Goal: Information Seeking & Learning: Learn about a topic

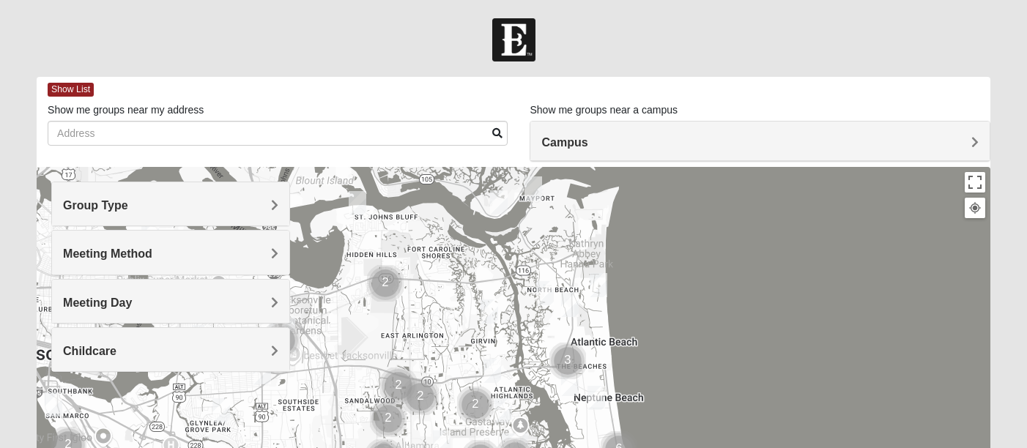
click at [242, 195] on div "Group Type" at bounding box center [170, 203] width 237 height 43
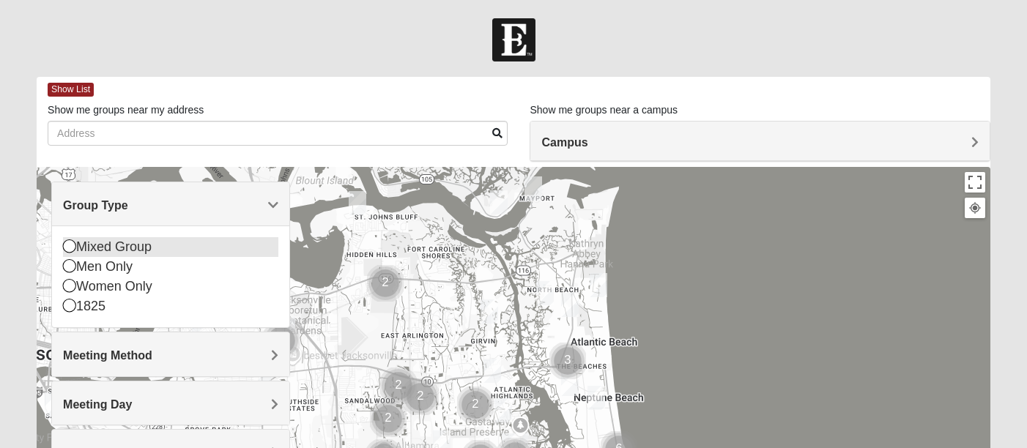
click at [112, 249] on div "Mixed Group" at bounding box center [170, 247] width 215 height 20
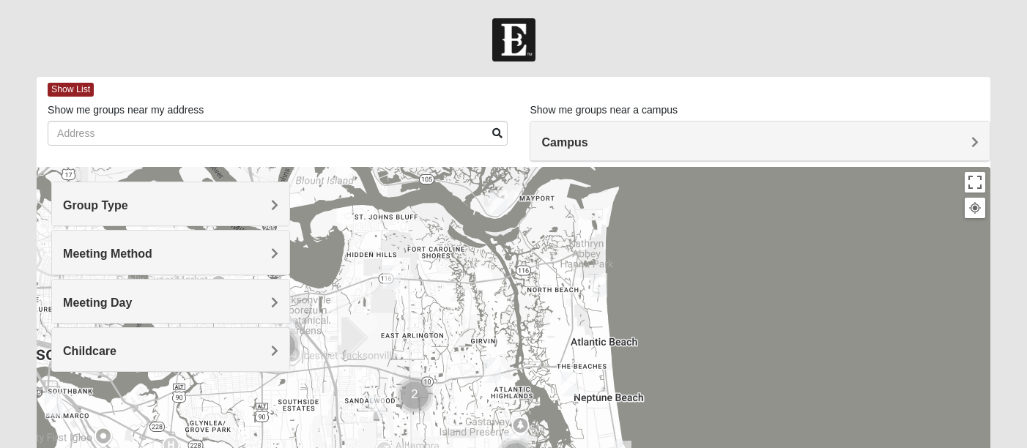
click at [224, 256] on h4 "Meeting Method" at bounding box center [170, 254] width 215 height 14
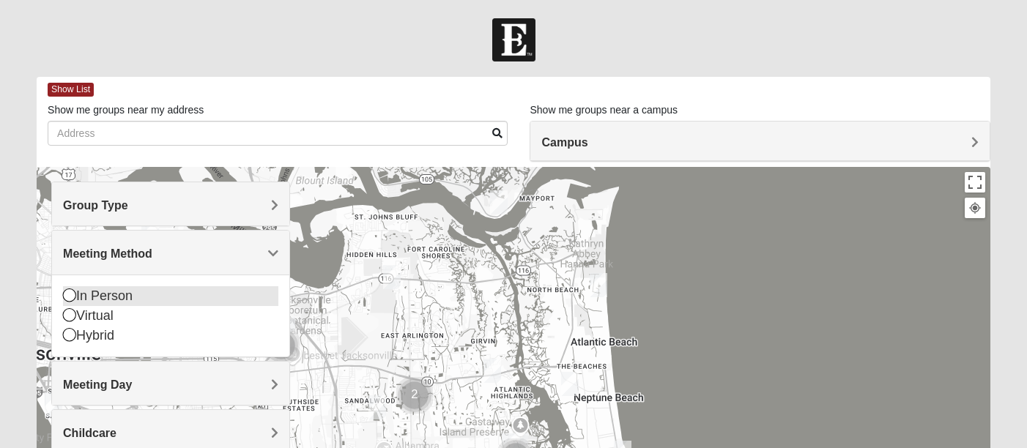
click at [67, 293] on icon at bounding box center [69, 295] width 13 height 13
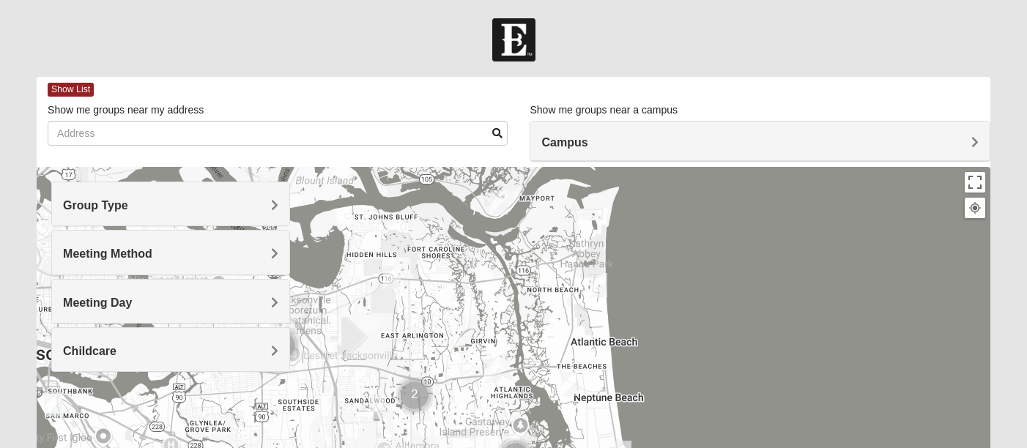
click at [119, 309] on div "Meeting Day" at bounding box center [170, 301] width 237 height 43
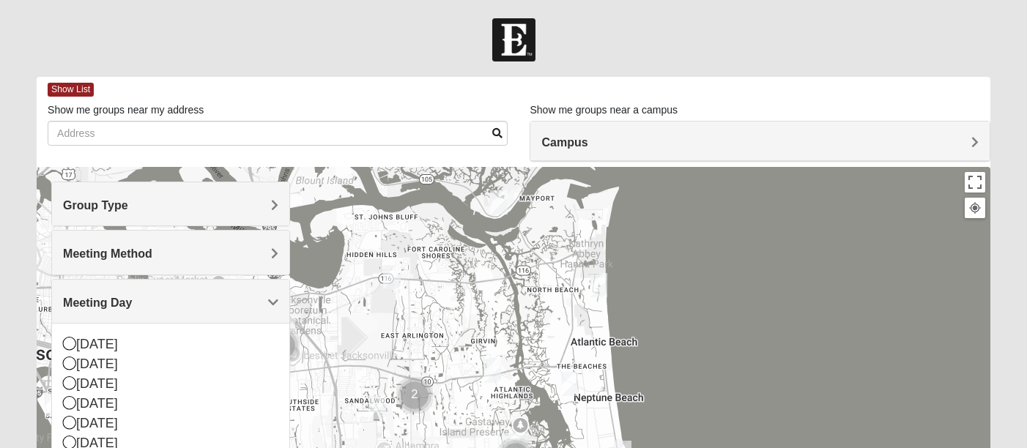
click at [185, 284] on div "Meeting Day" at bounding box center [170, 301] width 237 height 43
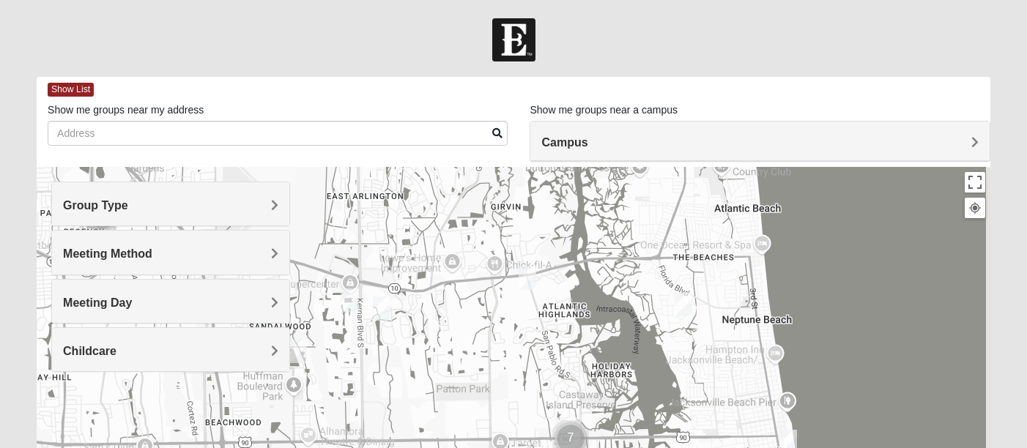
drag, startPoint x: 475, startPoint y: 374, endPoint x: 456, endPoint y: 222, distance: 153.7
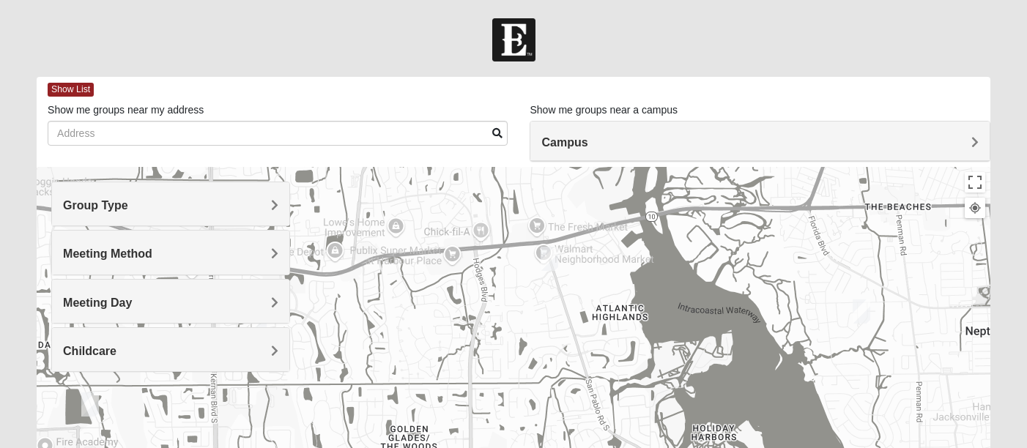
click at [549, 265] on img "Mixed Luehring 32224" at bounding box center [550, 259] width 18 height 24
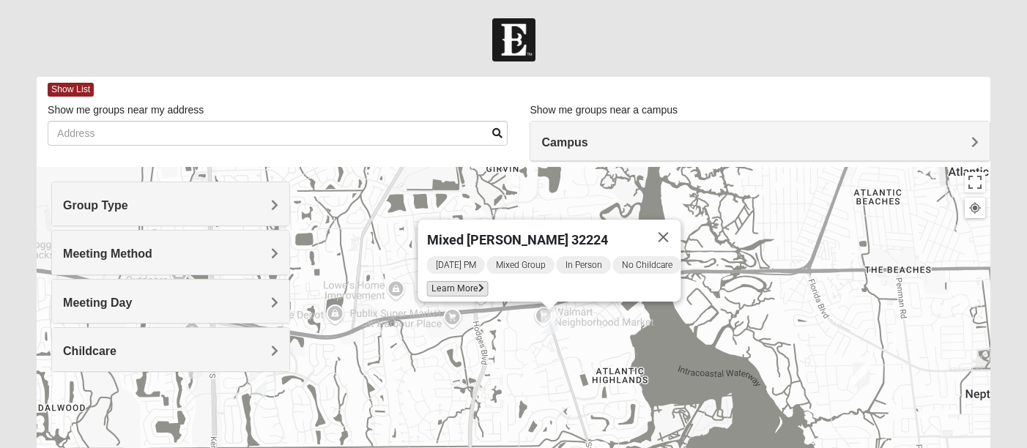
click at [462, 281] on span "Learn More" at bounding box center [457, 288] width 62 height 15
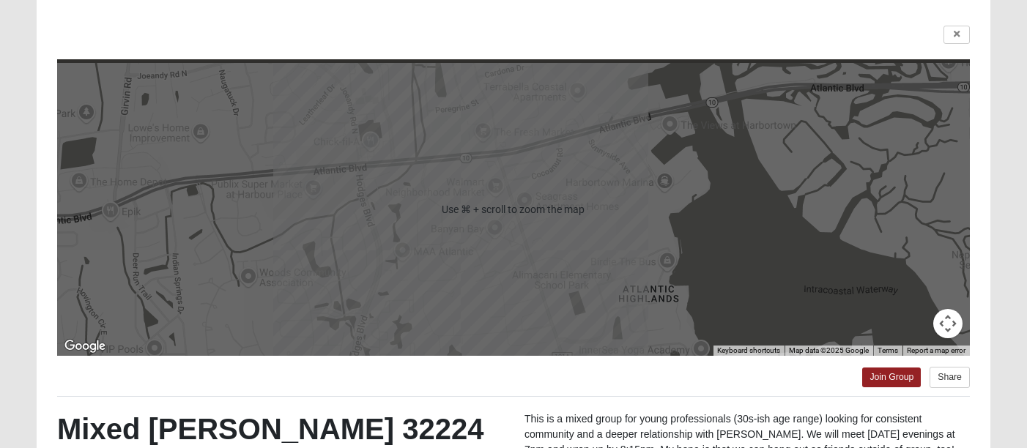
scroll to position [23, 0]
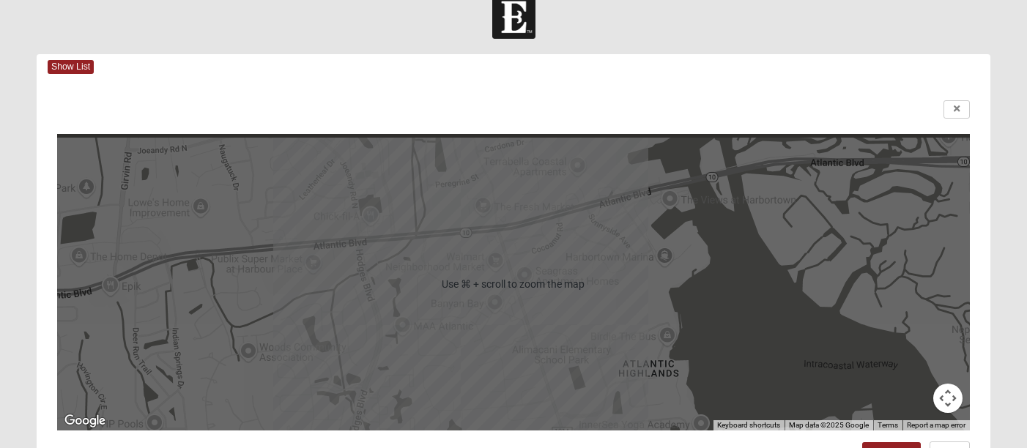
click at [547, 256] on div at bounding box center [513, 284] width 913 height 293
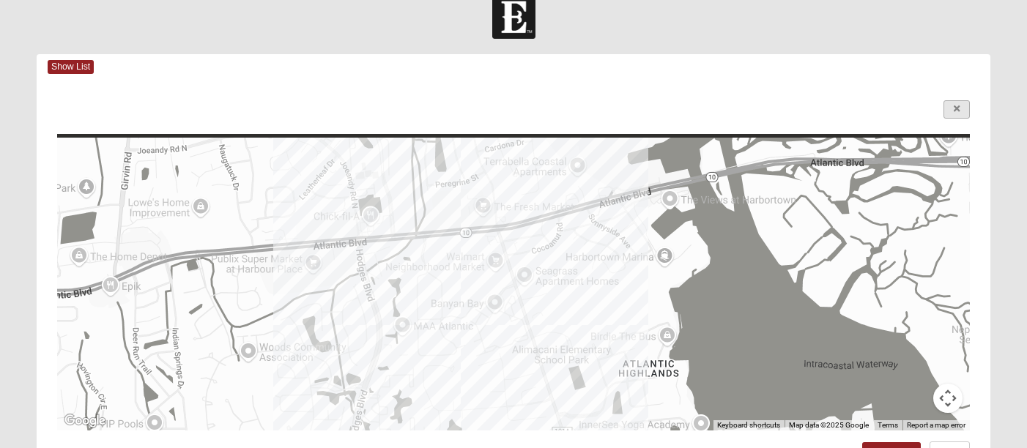
click at [952, 110] on link at bounding box center [957, 109] width 26 height 18
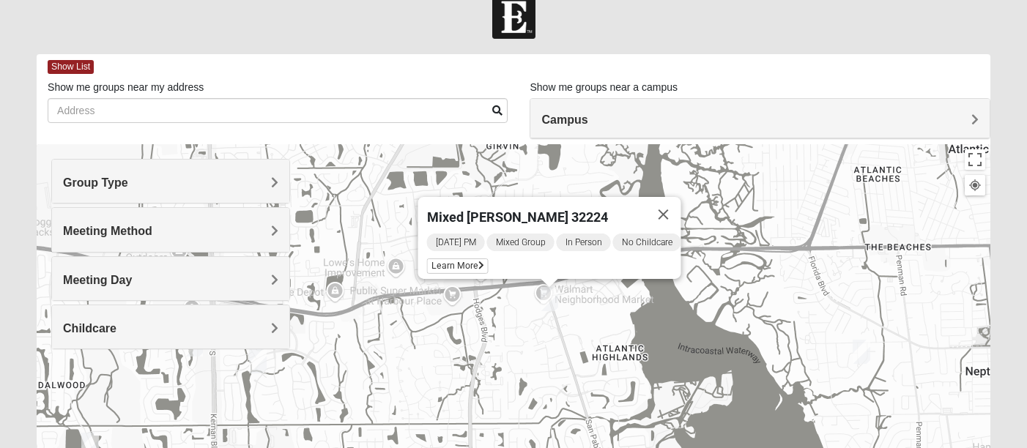
click at [511, 317] on div "Mixed [PERSON_NAME] 32224 [DATE] PM Mixed Group In Person No Childcare Learn Mo…" at bounding box center [514, 437] width 954 height 586
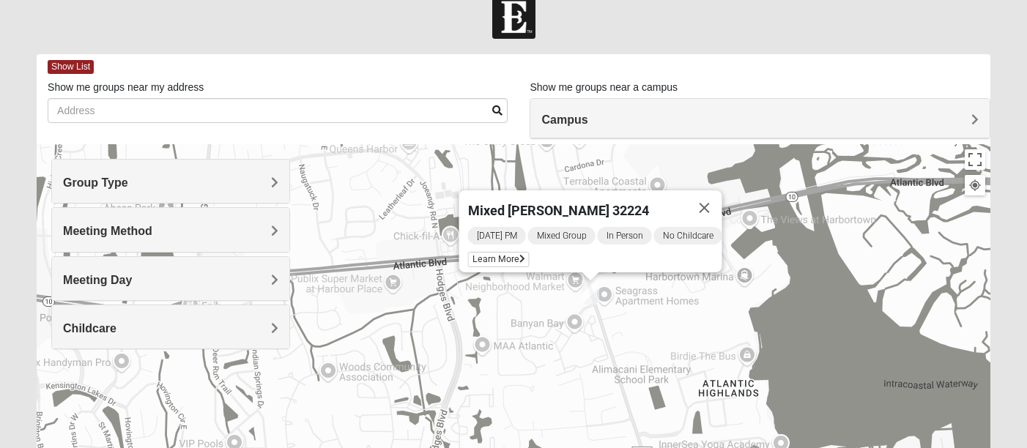
click at [528, 316] on div "Mixed [PERSON_NAME] 32224 [DATE] PM Mixed Group In Person No Childcare Learn Mo…" at bounding box center [514, 437] width 954 height 586
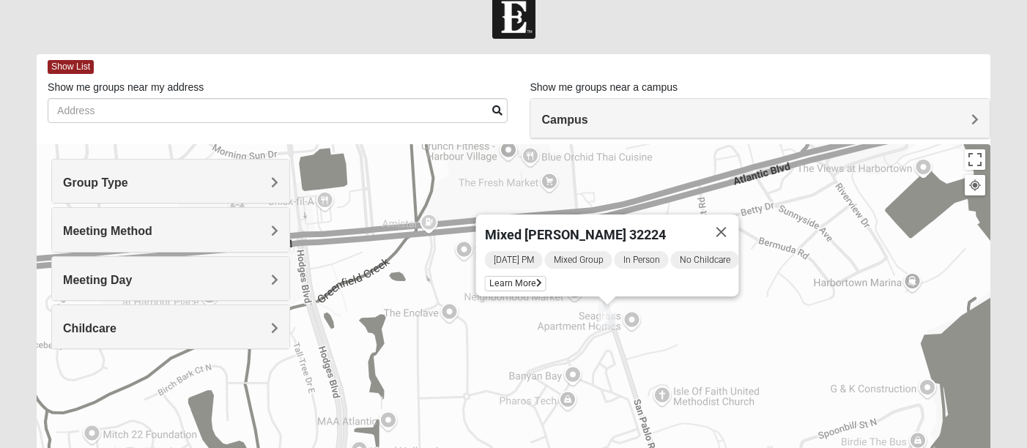
drag, startPoint x: 566, startPoint y: 311, endPoint x: 514, endPoint y: 348, distance: 63.6
click at [514, 348] on div "Mixed [PERSON_NAME] 32224 [DATE] PM Mixed Group In Person No Childcare Learn Mo…" at bounding box center [514, 437] width 954 height 586
click at [549, 336] on div "Mixed [PERSON_NAME] 32224 [DATE] PM Mixed Group In Person No Childcare Learn Mo…" at bounding box center [514, 437] width 954 height 586
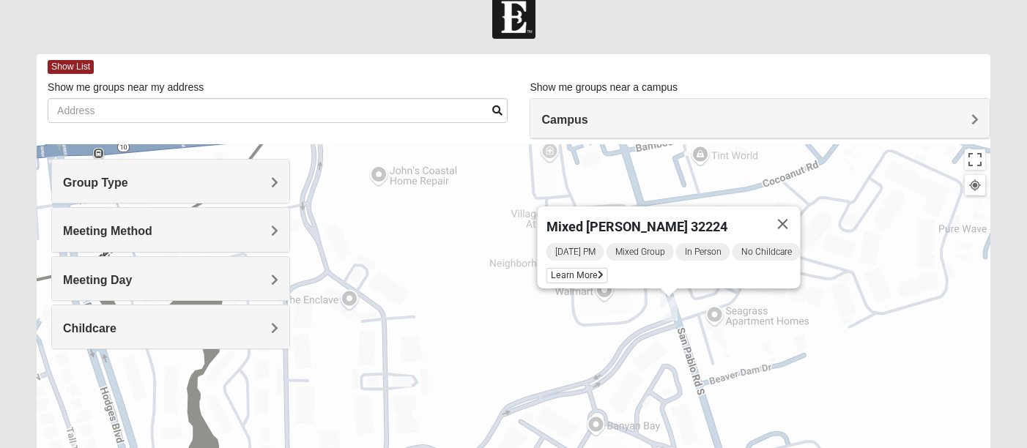
click at [580, 119] on span "Campus" at bounding box center [564, 120] width 46 height 12
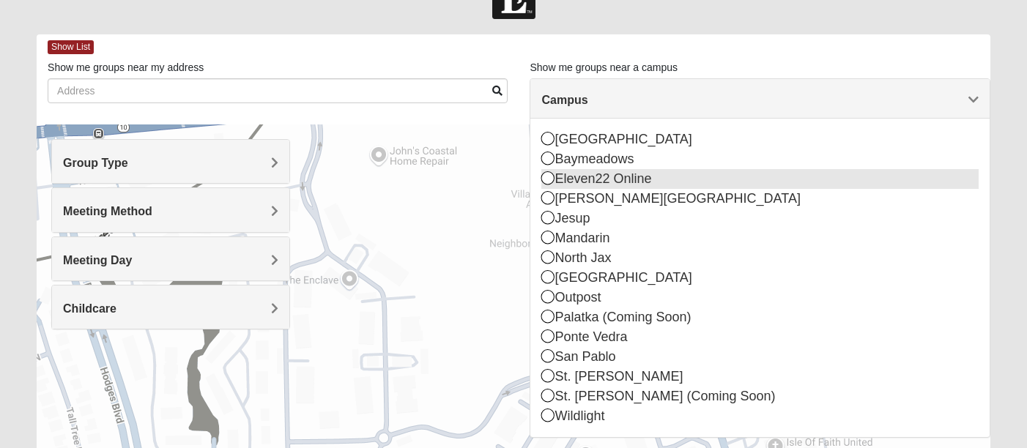
scroll to position [45, 0]
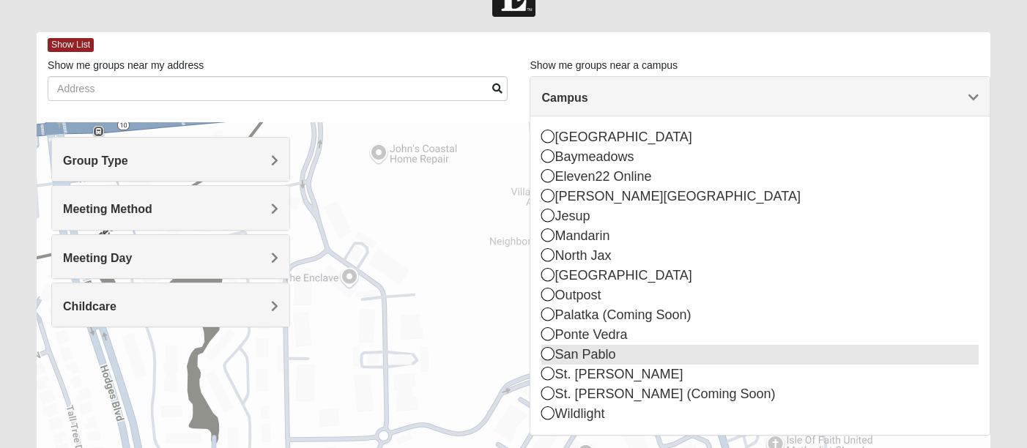
click at [551, 350] on icon at bounding box center [547, 353] width 13 height 13
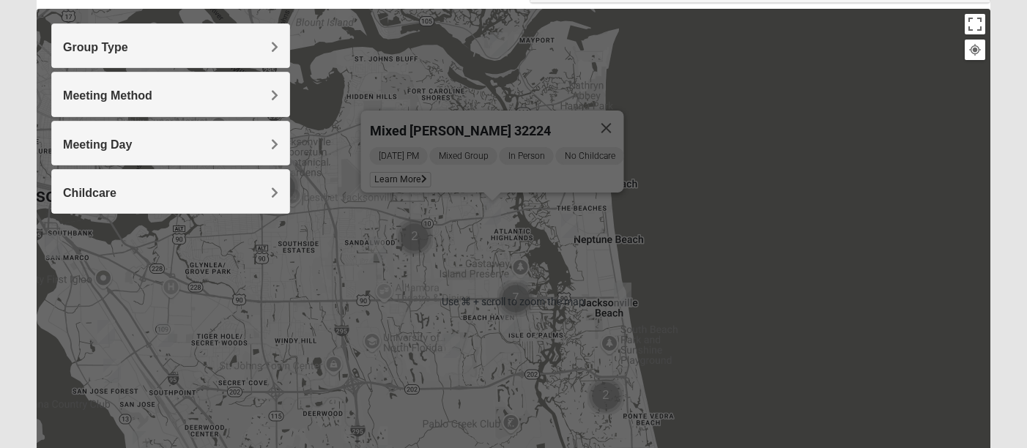
scroll to position [127, 0]
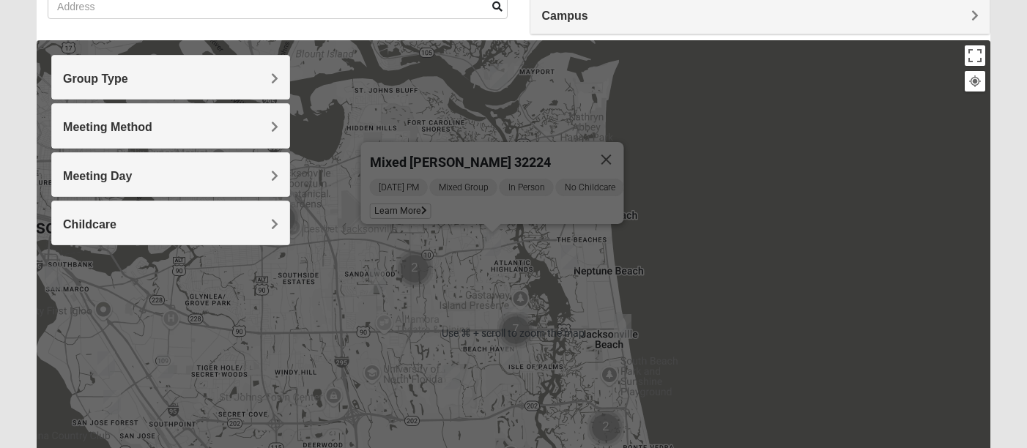
click at [478, 310] on div "Mixed [PERSON_NAME] 32224 [DATE] PM Mixed Group In Person No Childcare Learn Mo…" at bounding box center [514, 333] width 954 height 586
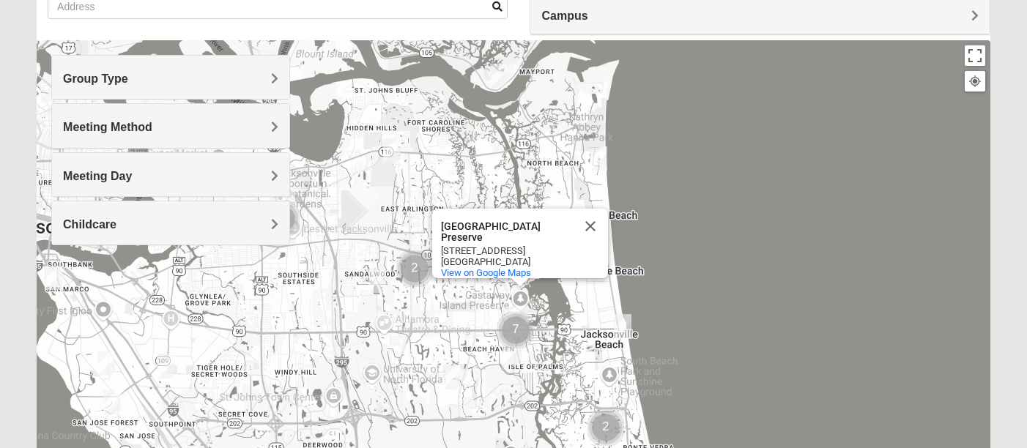
click at [514, 310] on img "San Pablo" at bounding box center [515, 324] width 26 height 35
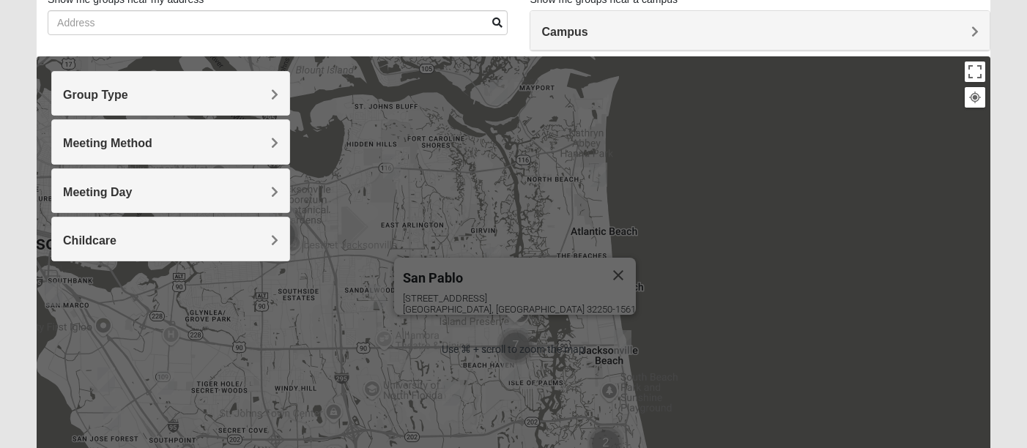
scroll to position [125, 0]
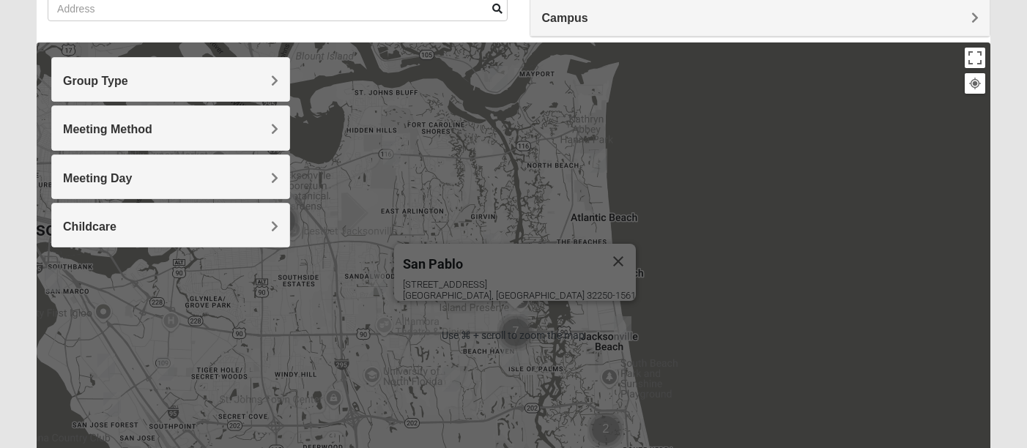
click at [482, 336] on div "[GEOGRAPHIC_DATA] [STREET_ADDRESS]" at bounding box center [514, 335] width 954 height 586
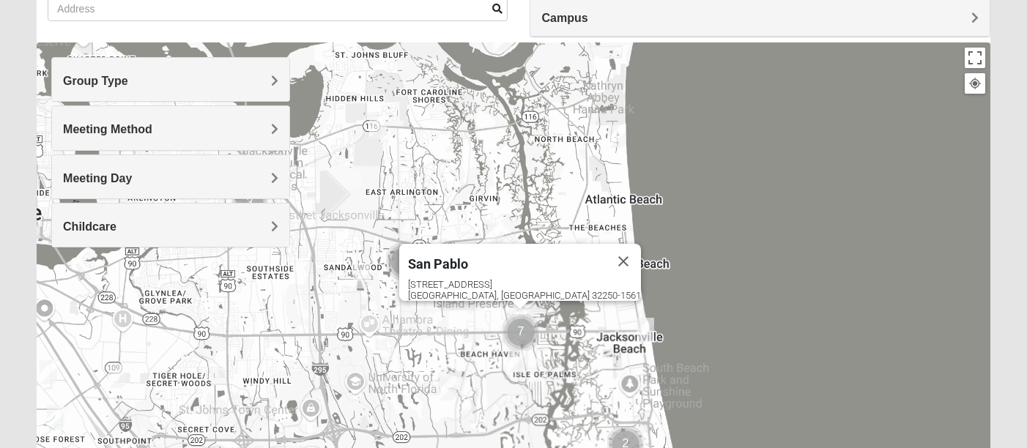
click at [482, 336] on div "[GEOGRAPHIC_DATA] [STREET_ADDRESS]" at bounding box center [514, 335] width 954 height 586
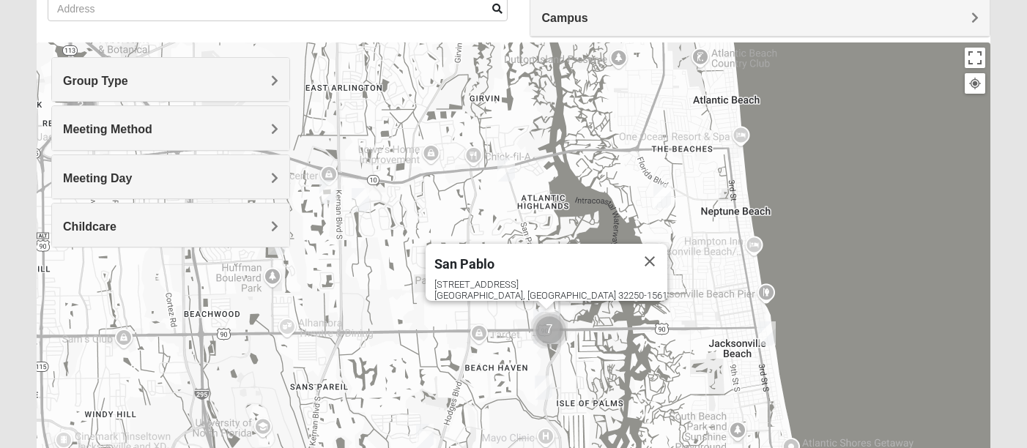
click at [549, 329] on img "Cluster of 7 groups" at bounding box center [549, 330] width 37 height 37
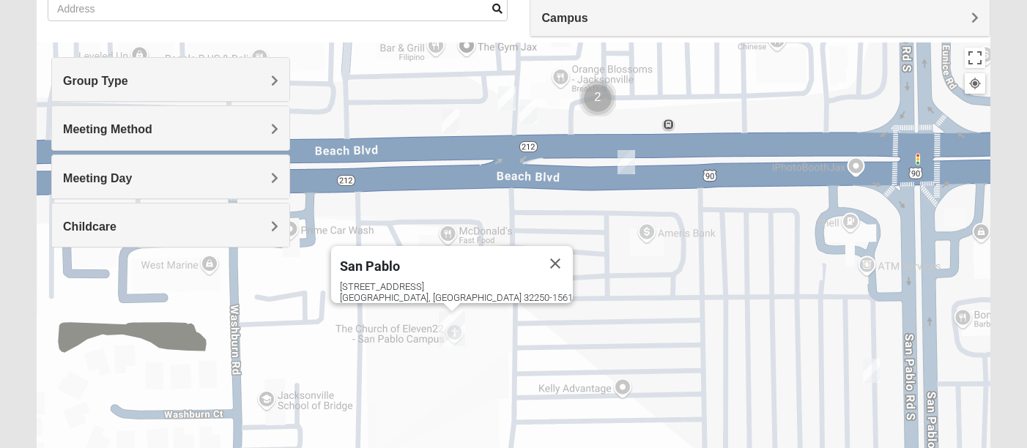
drag, startPoint x: 426, startPoint y: 330, endPoint x: 577, endPoint y: 232, distance: 180.7
click at [577, 232] on div "[GEOGRAPHIC_DATA] [STREET_ADDRESS]" at bounding box center [514, 335] width 954 height 586
click at [640, 163] on div "[GEOGRAPHIC_DATA] [STREET_ADDRESS]" at bounding box center [514, 335] width 954 height 586
click at [627, 169] on img "On Campus Mixed Salas 32250" at bounding box center [627, 162] width 18 height 24
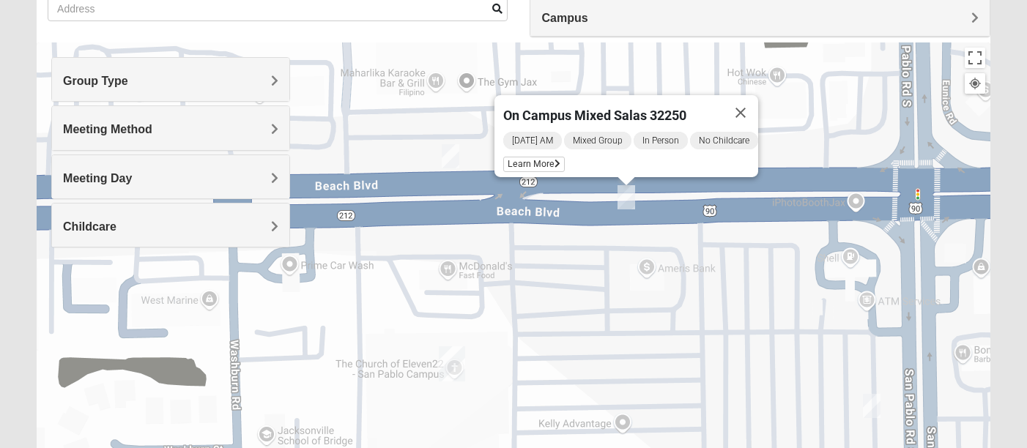
click at [448, 155] on img "On Campus Mixed Vito 32233" at bounding box center [451, 156] width 18 height 24
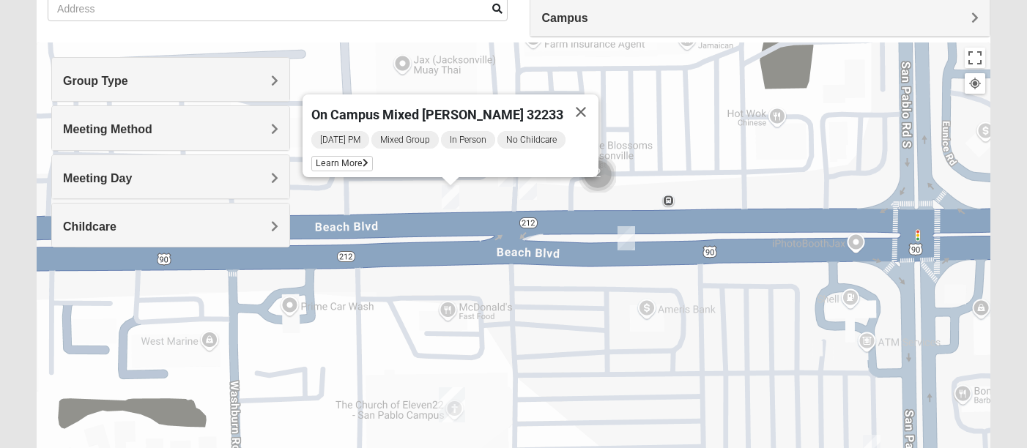
click at [533, 195] on img "On Campus Mixed Simpson 32250" at bounding box center [528, 188] width 18 height 24
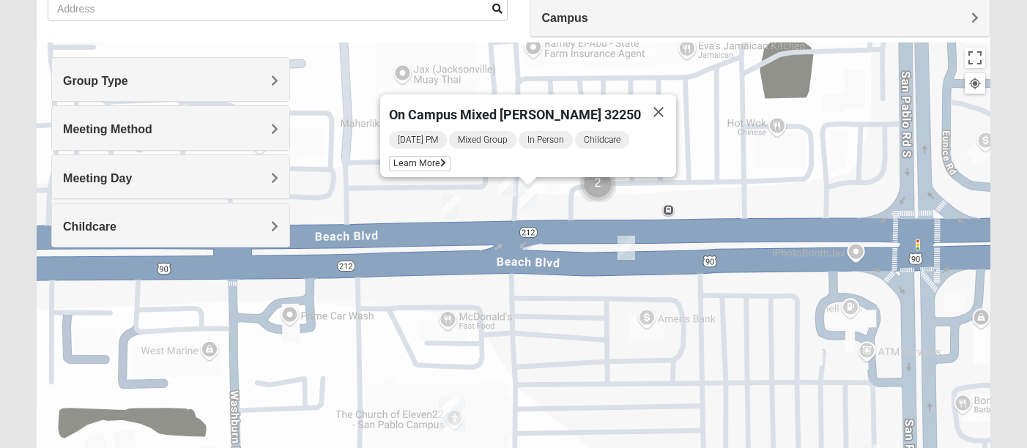
click at [508, 181] on img "On Campus Mixed Salazar 32250" at bounding box center [507, 184] width 18 height 24
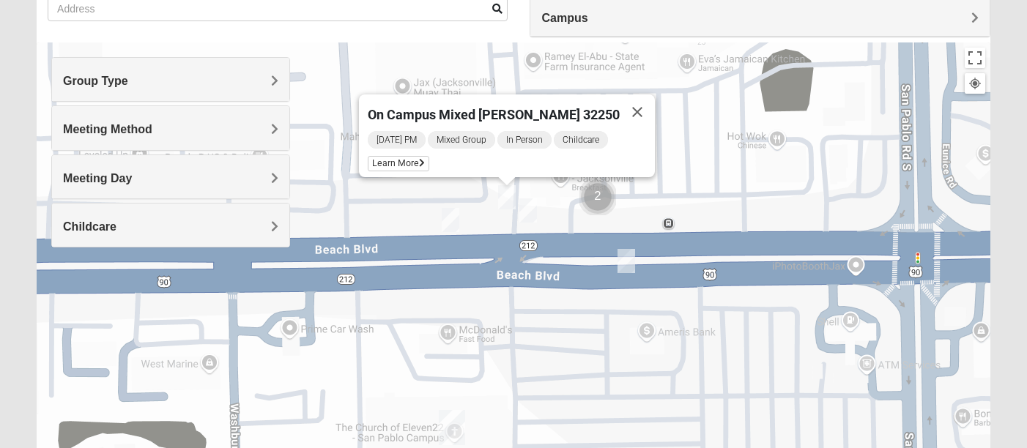
click at [462, 205] on div "On Campus Mixed [PERSON_NAME] 32250 [DATE] PM Mixed Group In Person Childcare L…" at bounding box center [514, 335] width 954 height 586
click at [459, 229] on img "On Campus Mixed Vito 32233" at bounding box center [451, 220] width 18 height 24
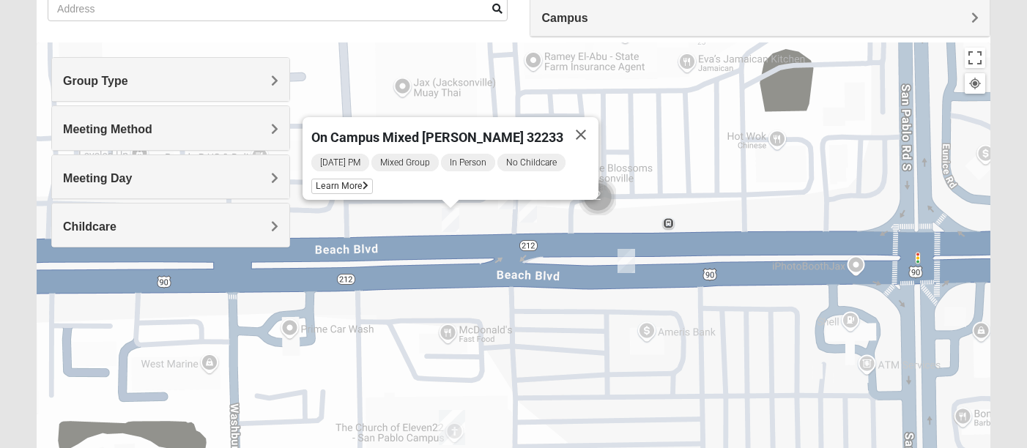
click at [598, 200] on img "Cluster of 2 groups" at bounding box center [597, 197] width 37 height 37
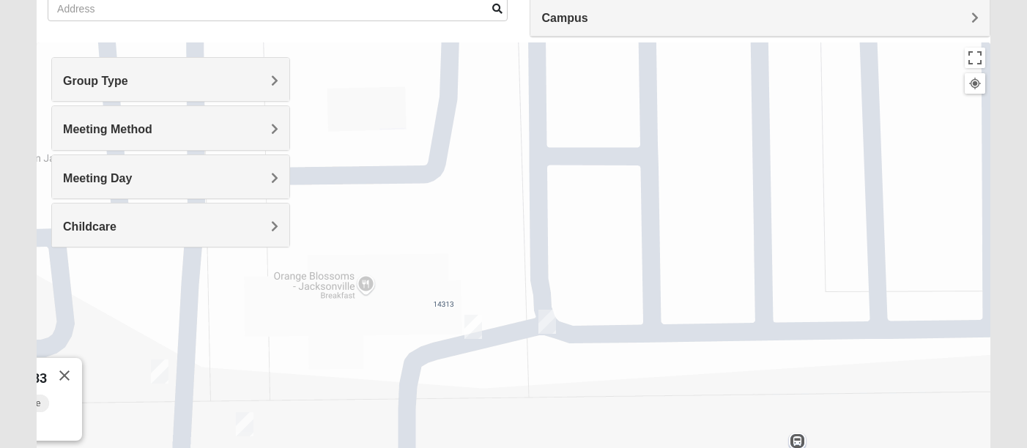
click at [553, 322] on img "On Campus Mixed Long 32250" at bounding box center [547, 322] width 18 height 24
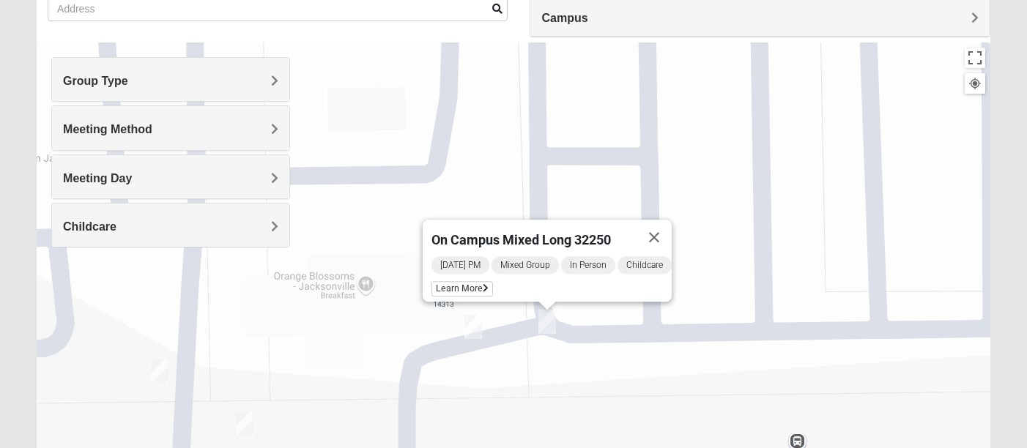
click at [461, 325] on div "On Campus Mixed Long 32250 [DATE] PM Mixed Group In Person Childcare Learn More" at bounding box center [514, 335] width 954 height 586
click at [475, 328] on img "On Campus Mixed Smith 32250" at bounding box center [473, 327] width 18 height 24
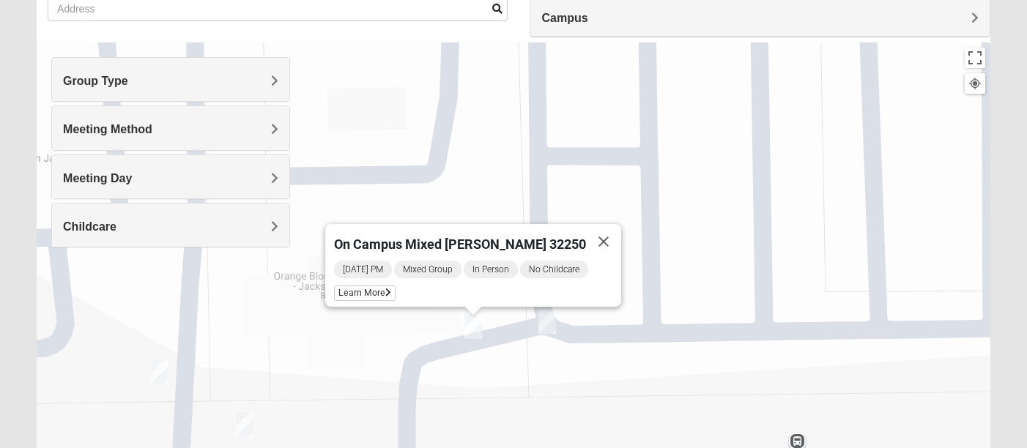
click at [544, 326] on img "On Campus Mixed Long 32250" at bounding box center [547, 322] width 18 height 24
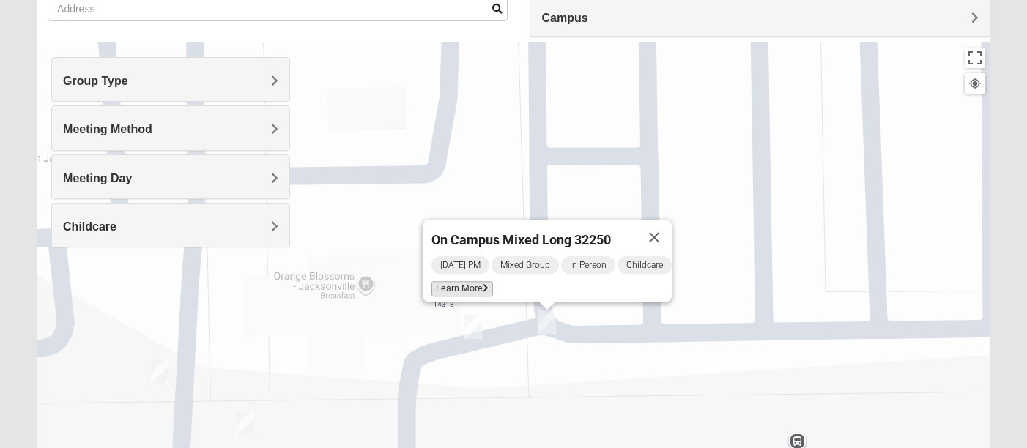
click at [464, 281] on span "Learn More" at bounding box center [463, 288] width 62 height 15
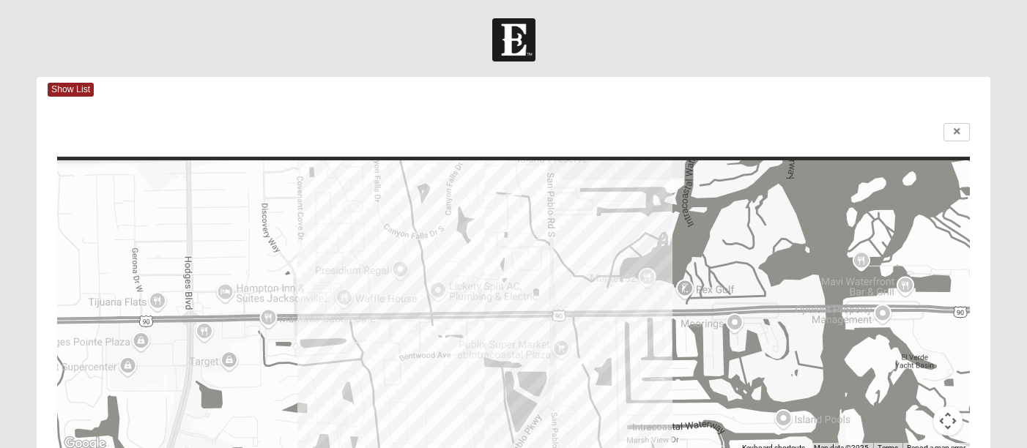
scroll to position [0, 0]
click at [61, 90] on span "Show List" at bounding box center [71, 90] width 46 height 14
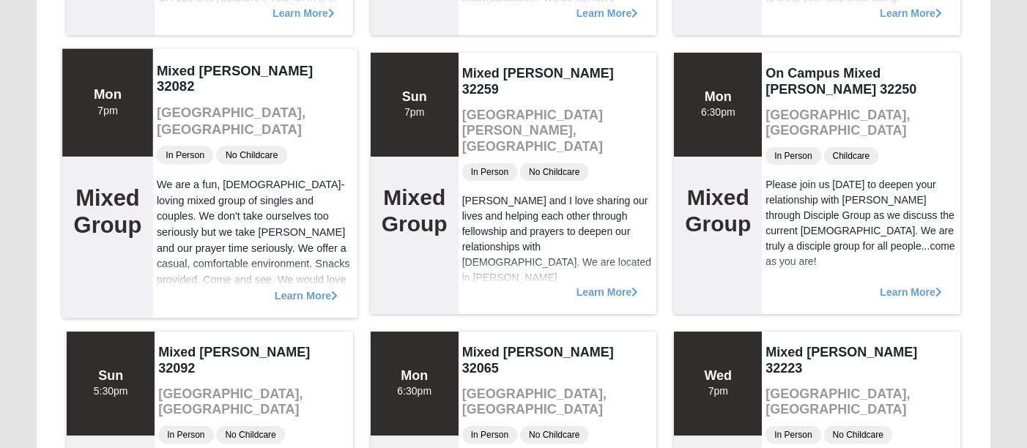
scroll to position [415, 0]
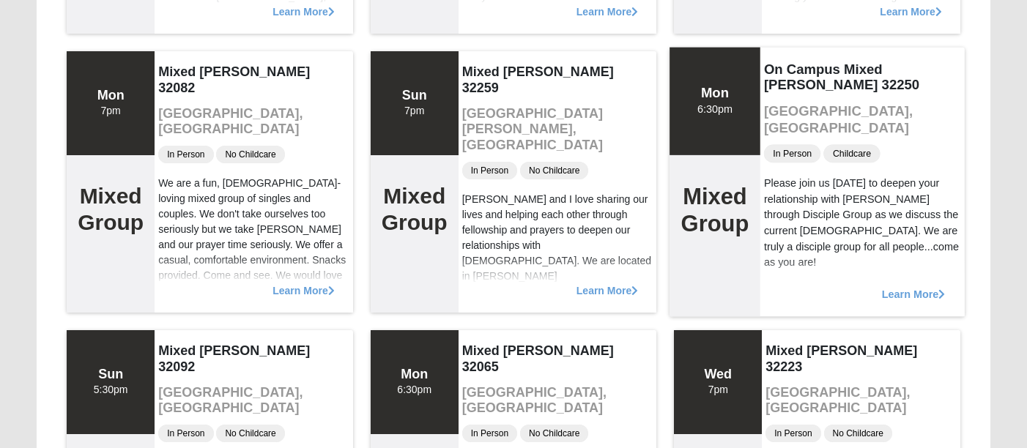
click at [919, 286] on span "Learn More" at bounding box center [914, 286] width 64 height 0
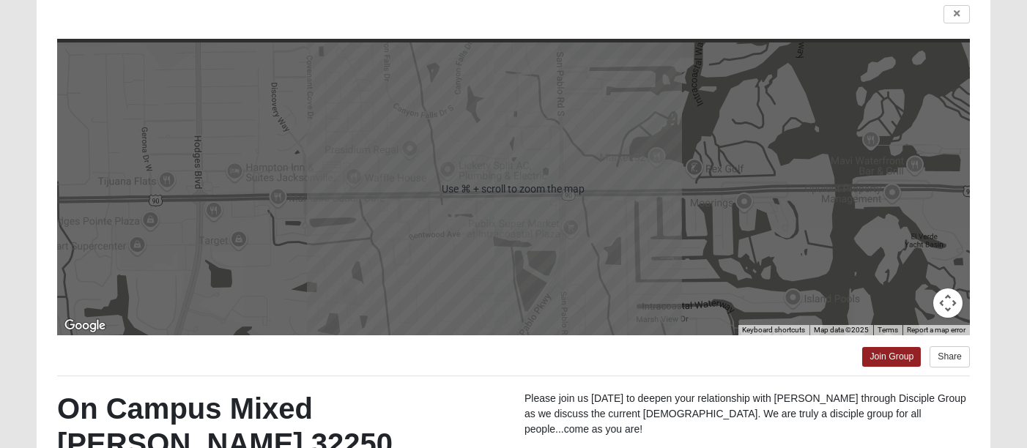
scroll to position [60, 0]
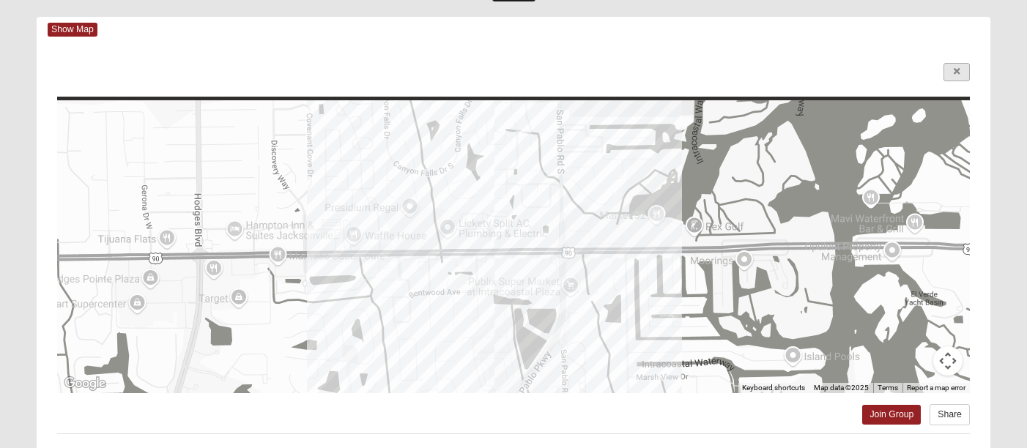
click at [955, 72] on icon at bounding box center [957, 71] width 6 height 9
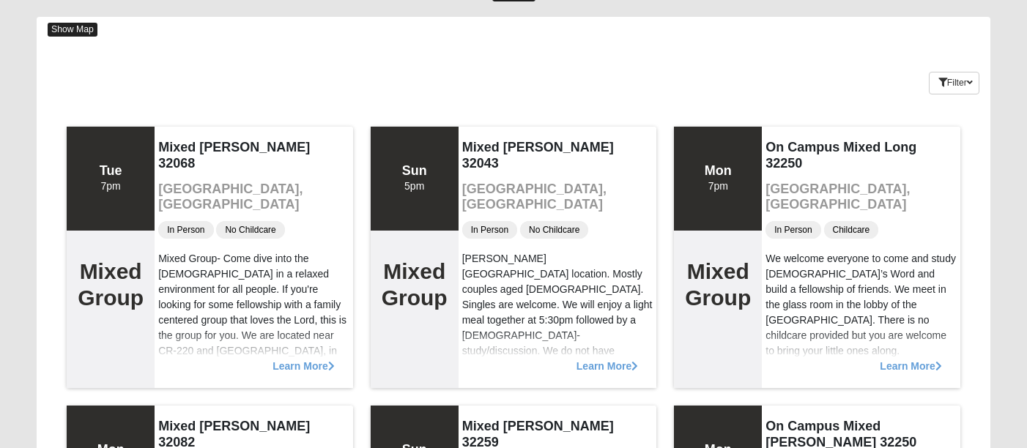
click at [92, 32] on span "Show Map" at bounding box center [73, 30] width 50 height 14
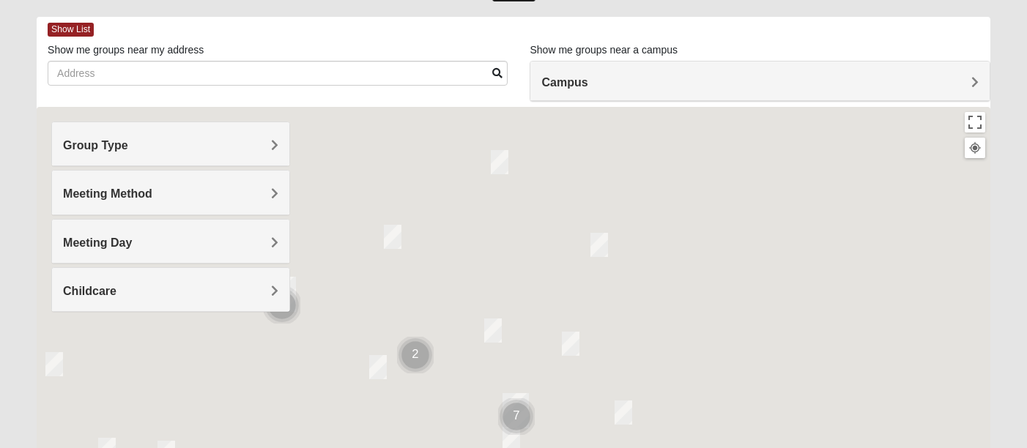
click at [560, 67] on div "Campus" at bounding box center [759, 82] width 459 height 40
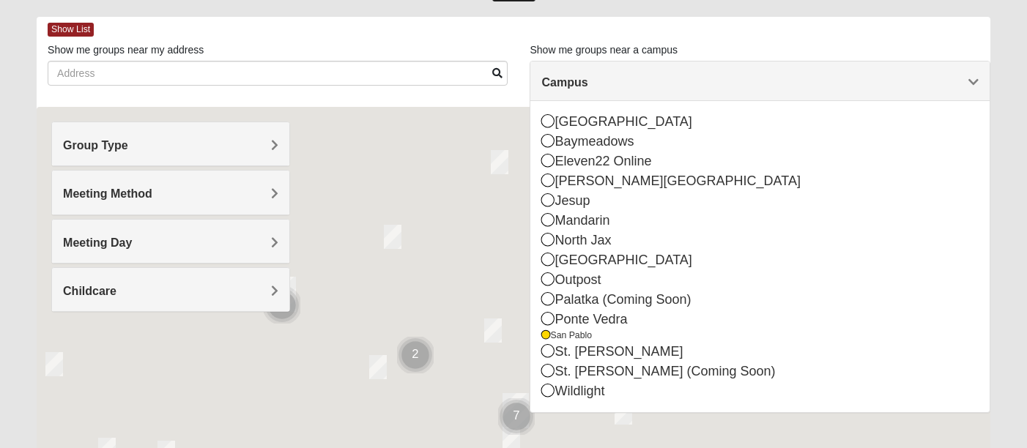
click at [445, 253] on div at bounding box center [514, 400] width 954 height 586
click at [745, 82] on h4 "Campus" at bounding box center [759, 82] width 437 height 14
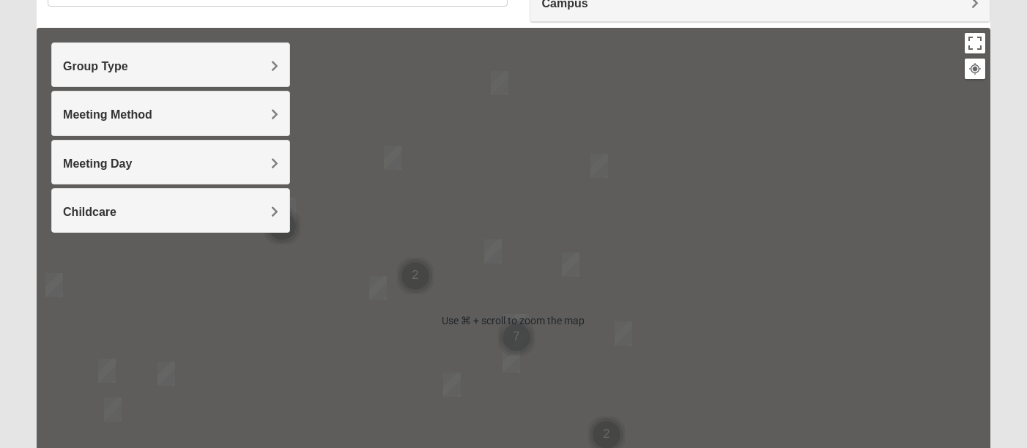
scroll to position [141, 0]
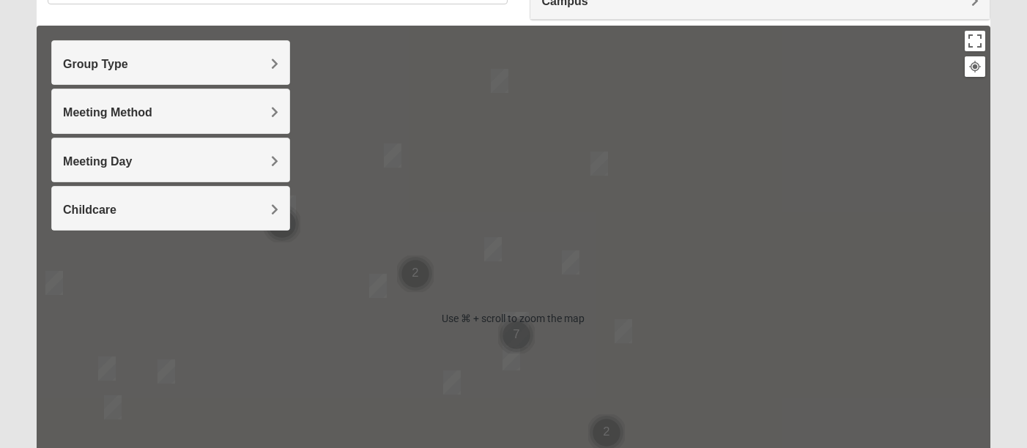
click at [596, 327] on div at bounding box center [514, 319] width 954 height 586
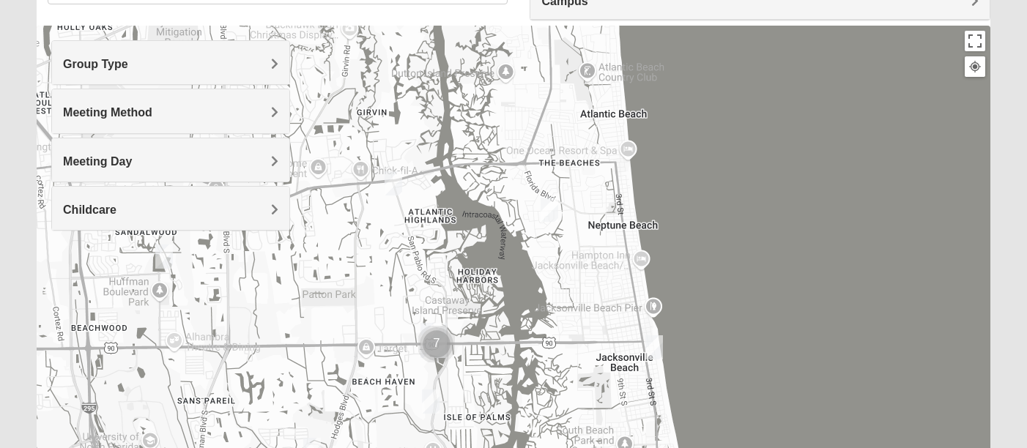
click at [436, 341] on img "Cluster of 7 groups" at bounding box center [436, 344] width 37 height 37
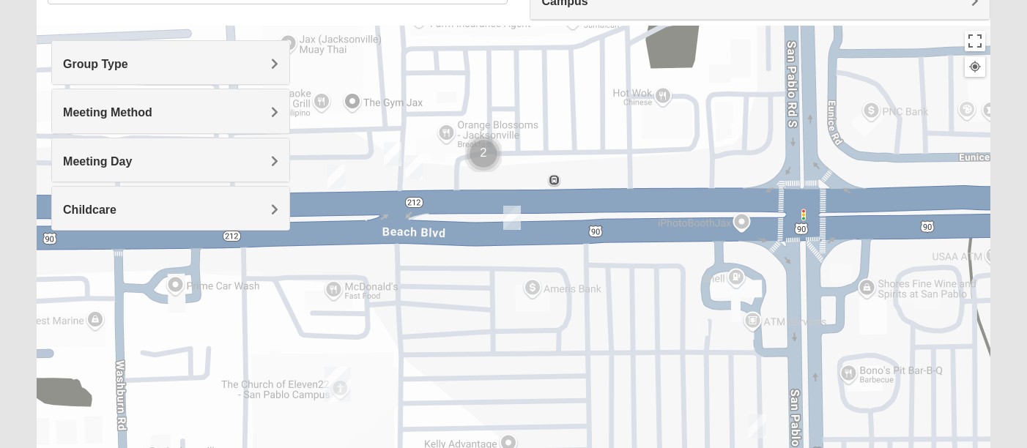
drag, startPoint x: 436, startPoint y: 333, endPoint x: 555, endPoint y: 276, distance: 131.7
click at [556, 276] on div at bounding box center [514, 319] width 954 height 586
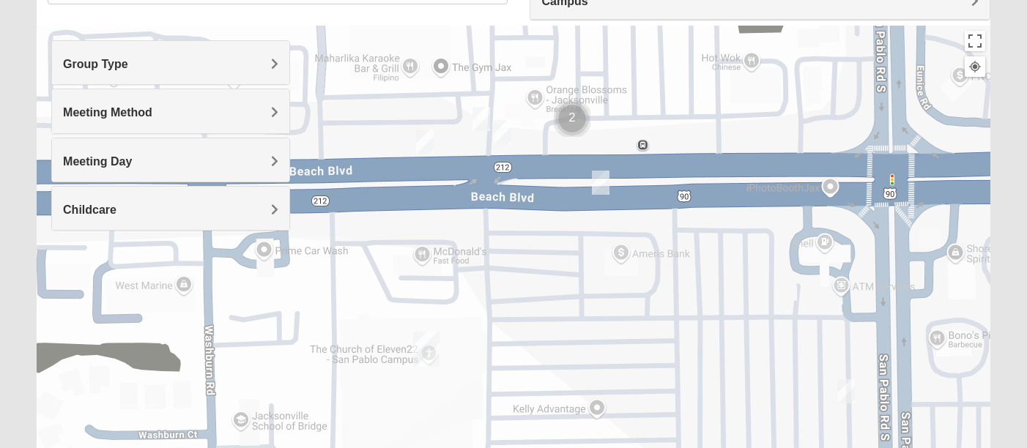
click at [430, 356] on img "San Pablo" at bounding box center [426, 349] width 26 height 35
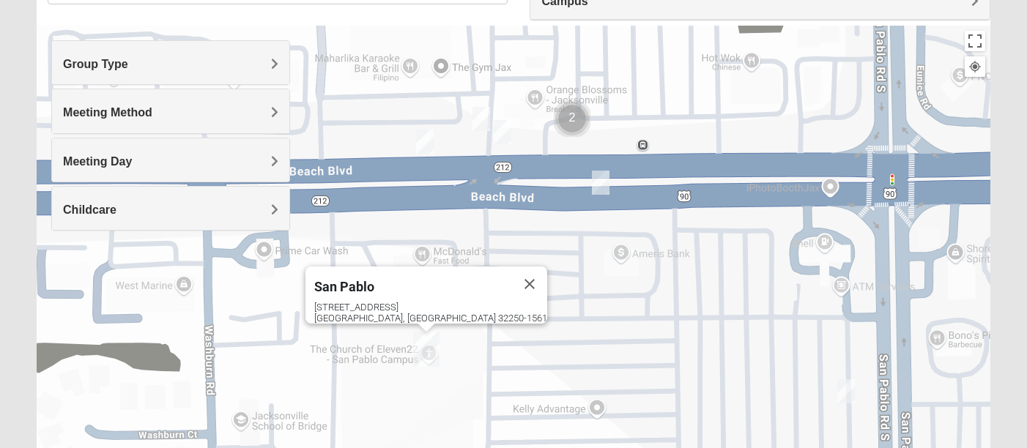
click at [844, 397] on img "On Campus Mixed Blasher 32224" at bounding box center [846, 391] width 18 height 24
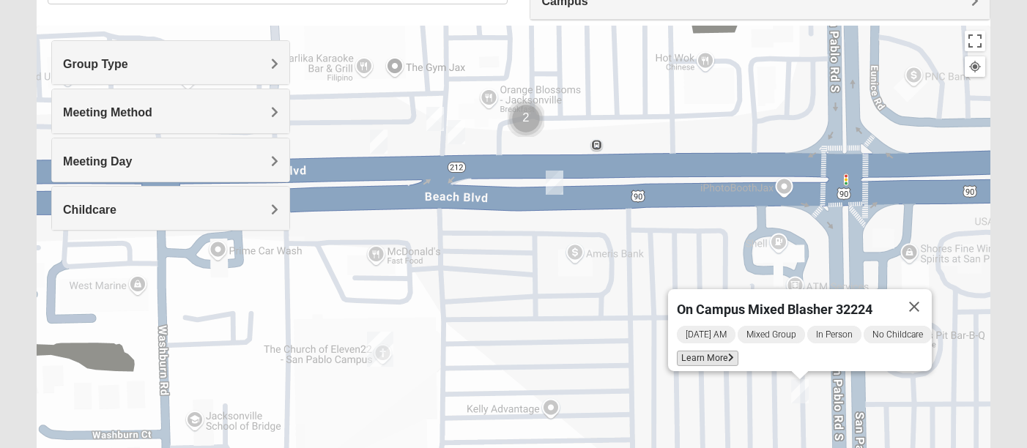
click at [701, 351] on span "Learn More" at bounding box center [708, 358] width 62 height 15
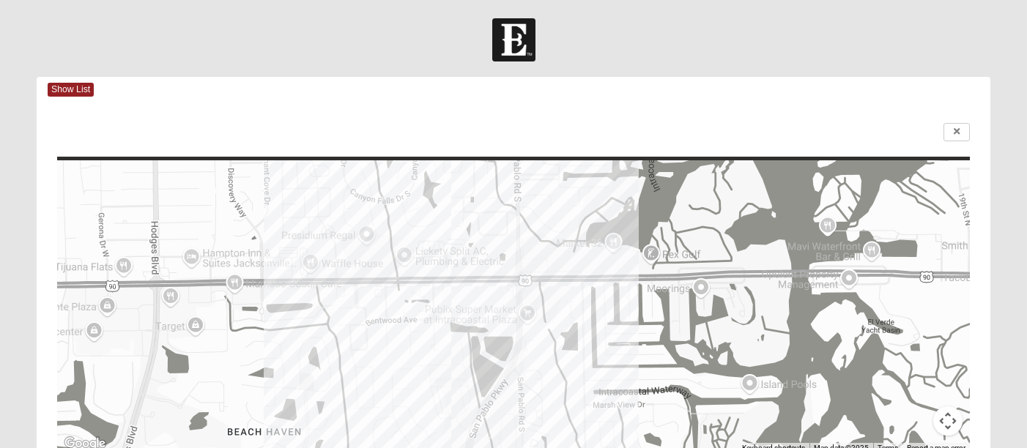
scroll to position [0, 0]
click at [952, 130] on link at bounding box center [957, 132] width 26 height 18
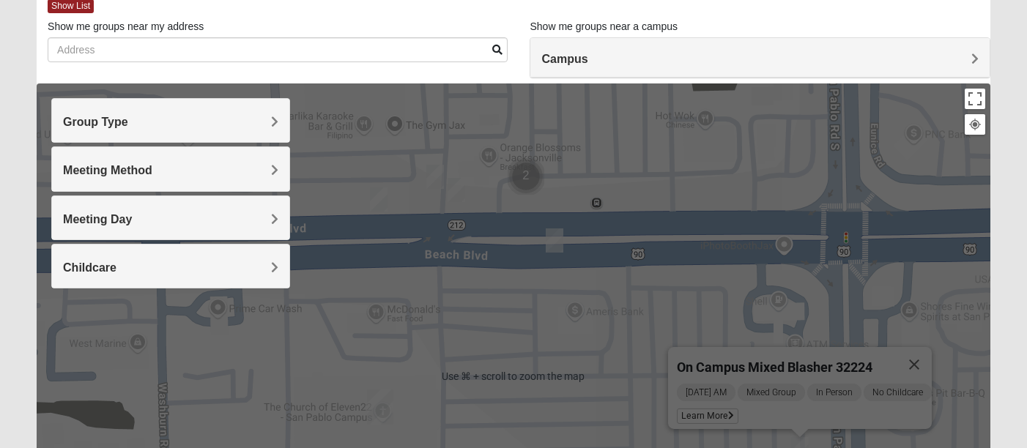
scroll to position [99, 0]
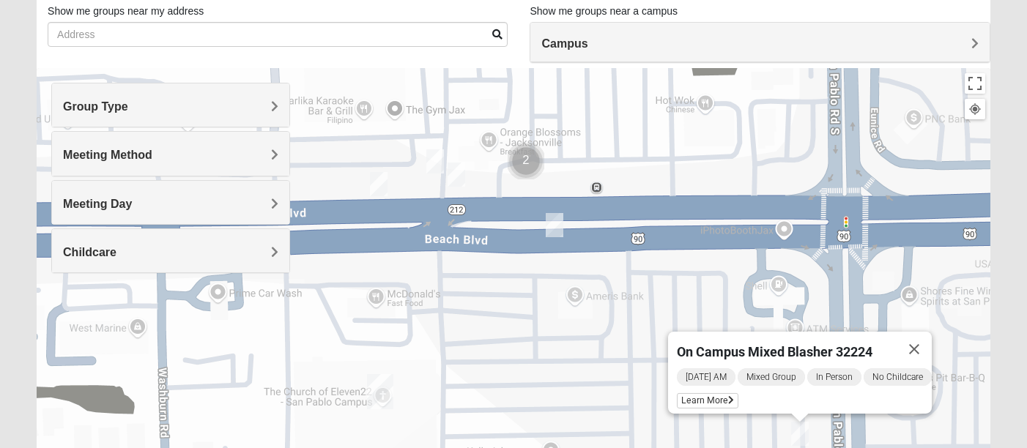
click at [547, 251] on div "On Campus Mixed Blasher 32224 [DATE] AM Mixed Group In Person No Childcare Lear…" at bounding box center [514, 361] width 954 height 586
click at [551, 232] on img "On Campus Mixed Salas 32250" at bounding box center [555, 225] width 18 height 24
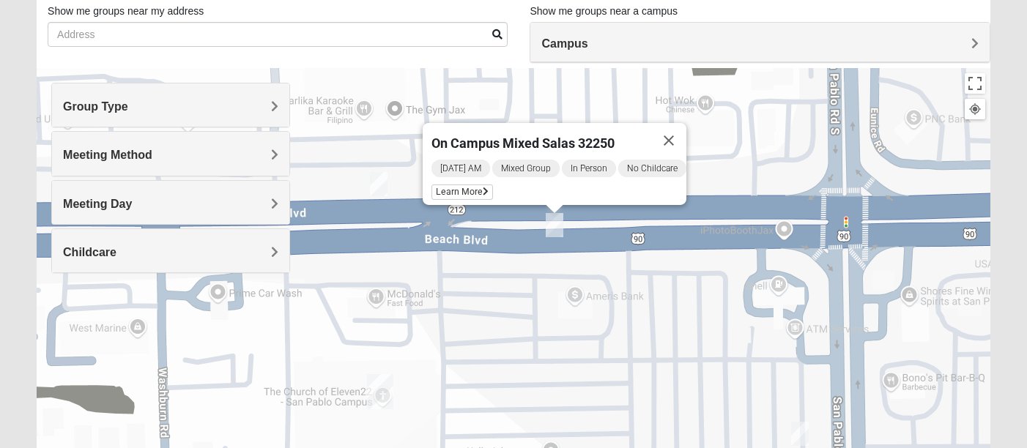
click at [474, 250] on div "On Campus Mixed [PERSON_NAME] 32250 [DATE] AM Mixed Group In Person No Childcar…" at bounding box center [514, 361] width 954 height 586
click at [681, 133] on button "Close" at bounding box center [668, 140] width 35 height 35
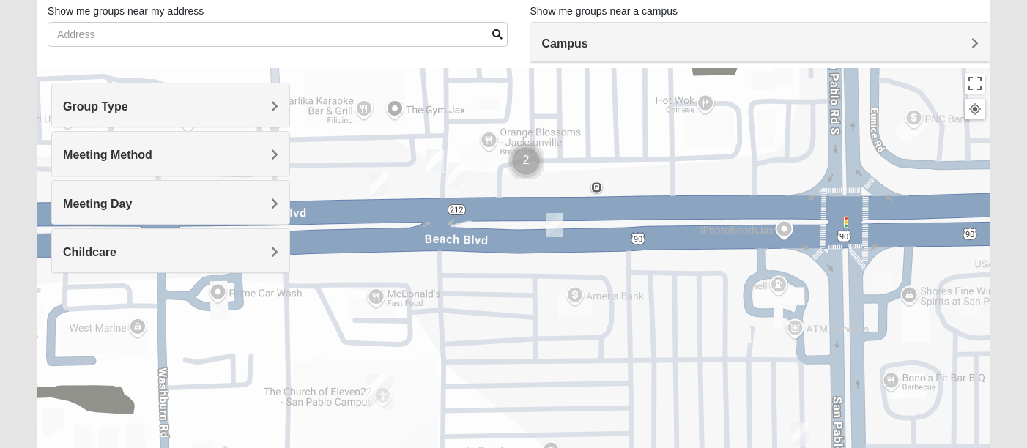
click at [525, 168] on img "Cluster of 2 groups" at bounding box center [526, 161] width 37 height 37
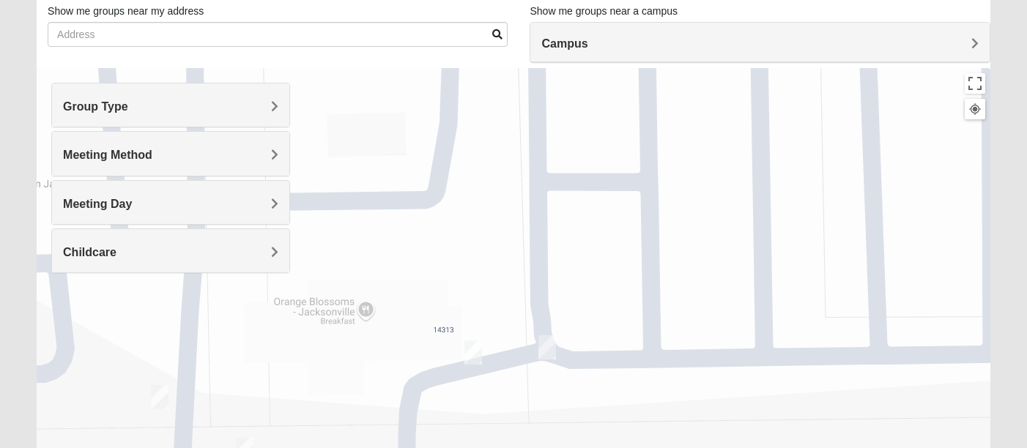
click at [552, 347] on img "On Campus Mixed Long 32250" at bounding box center [547, 348] width 18 height 24
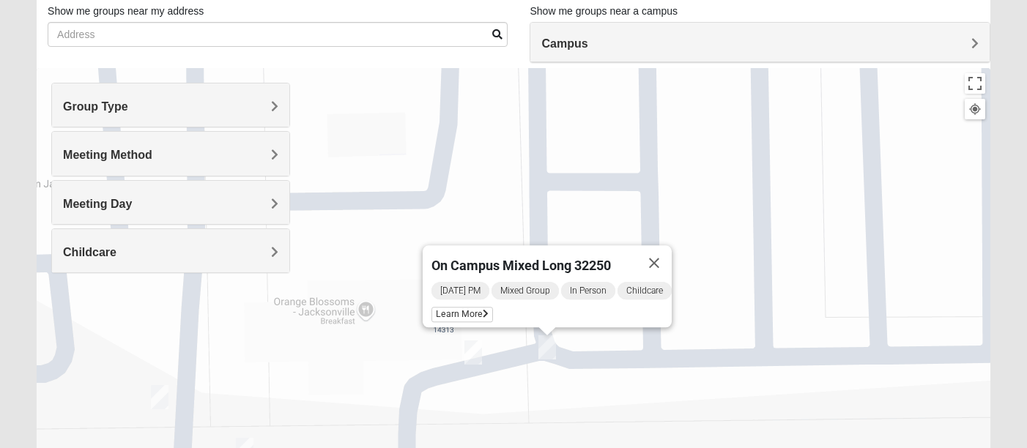
click at [468, 354] on img "On Campus Mixed Smith 32250" at bounding box center [473, 353] width 18 height 24
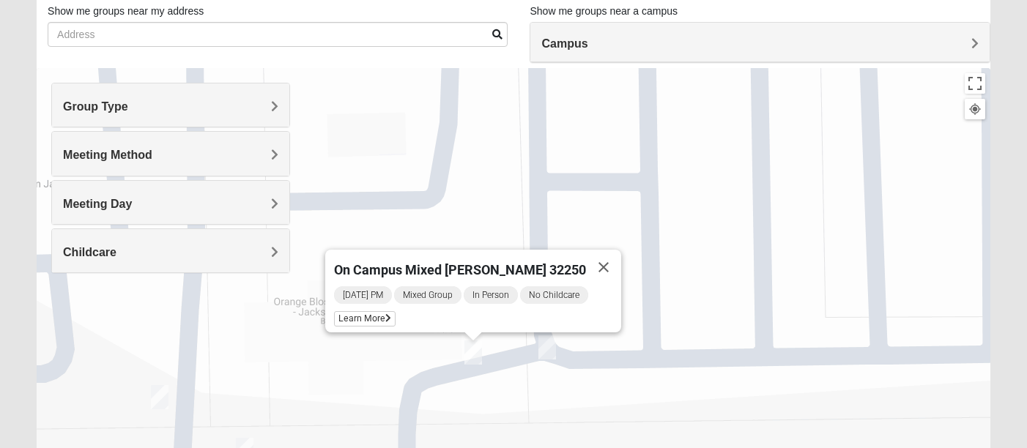
click at [549, 352] on img "On Campus Mixed Long 32250" at bounding box center [547, 348] width 18 height 24
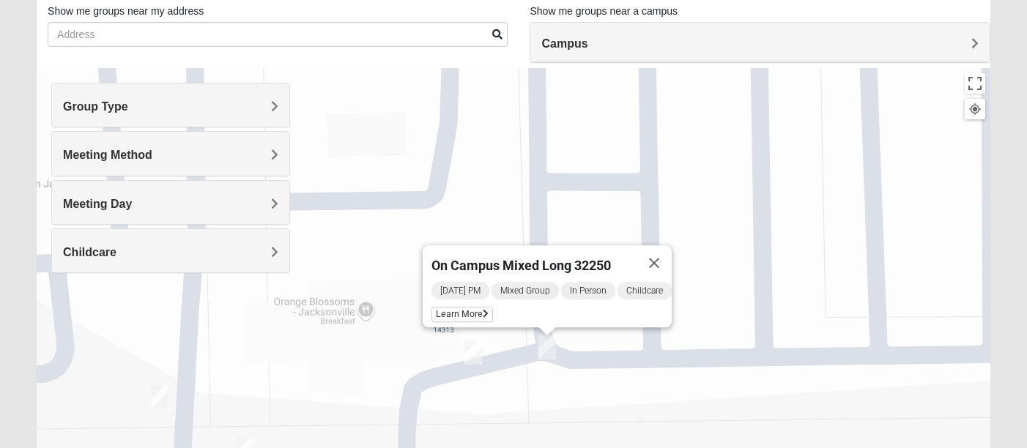
click at [459, 295] on div "[DATE] PM Mixed Group In Person Childcare Learn More" at bounding box center [552, 304] width 240 height 47
click at [458, 307] on span "Learn More" at bounding box center [463, 314] width 62 height 15
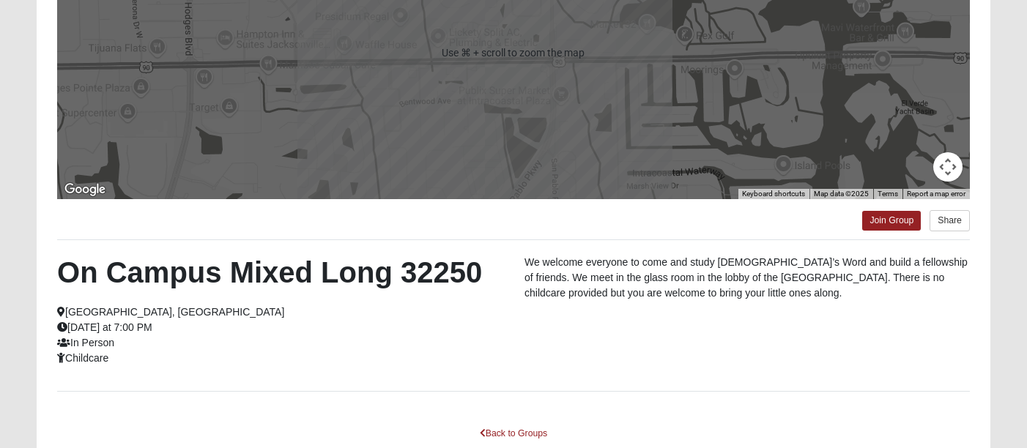
scroll to position [341, 0]
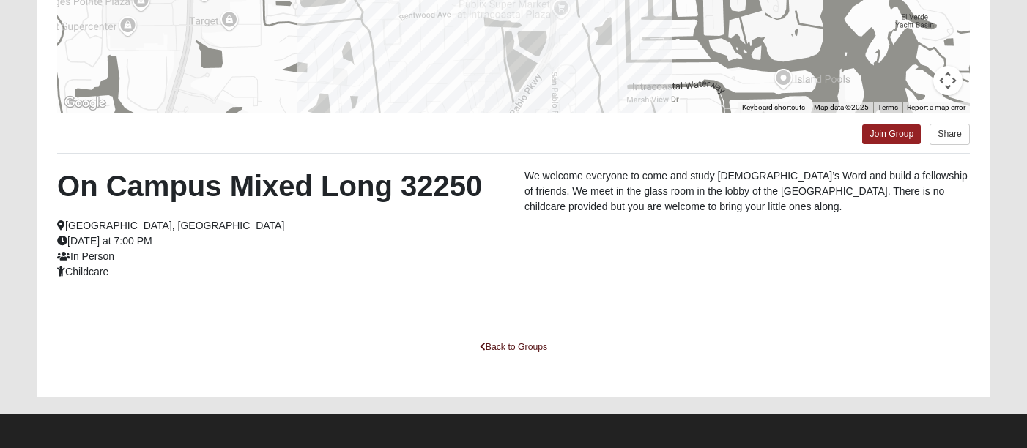
click at [518, 352] on link "Back to Groups" at bounding box center [513, 347] width 86 height 23
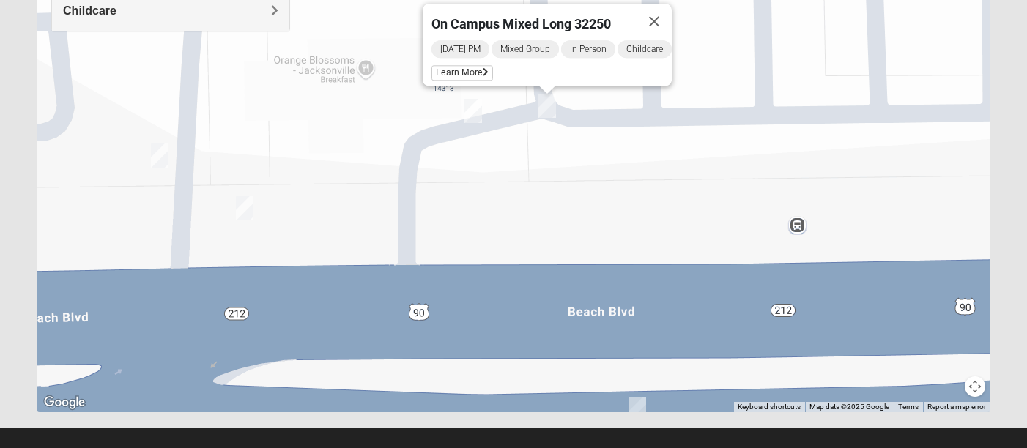
click at [253, 208] on div "On Campus Mixed Long 32250 [DATE] PM Mixed Group In Person Childcare Learn More" at bounding box center [514, 119] width 954 height 586
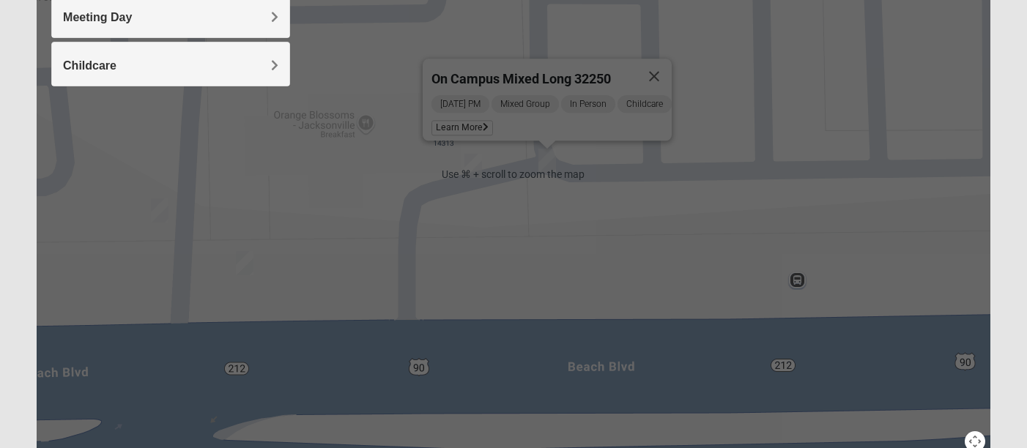
scroll to position [284, 0]
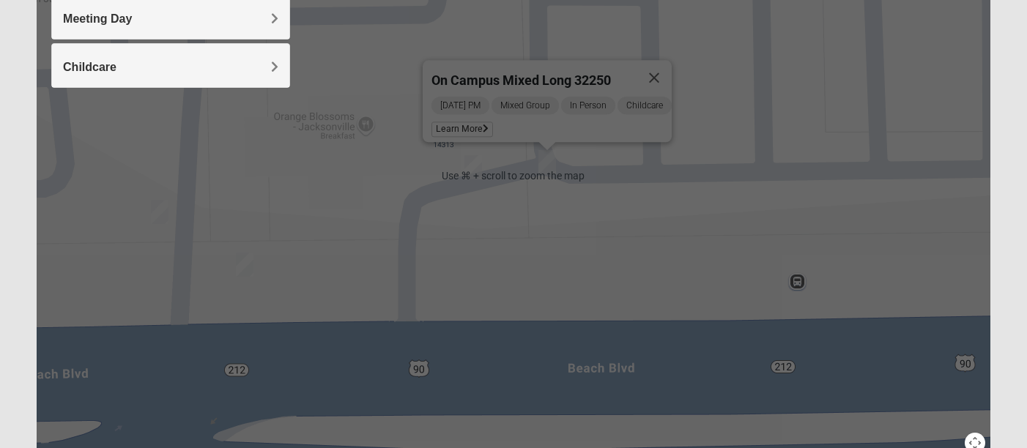
click at [233, 175] on div "On Campus Mixed Long 32250 [DATE] PM Mixed Group In Person Childcare Learn More" at bounding box center [514, 176] width 954 height 586
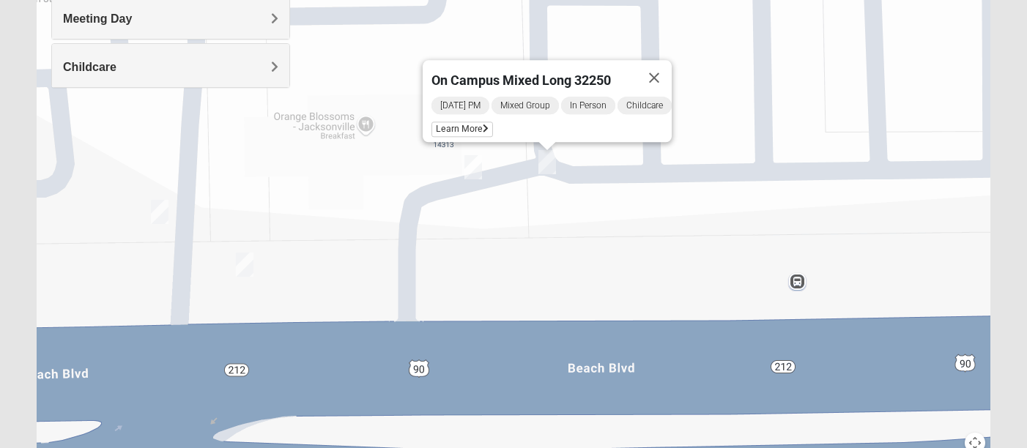
click at [246, 263] on img "On Campus Mixed Simpson 32250" at bounding box center [245, 265] width 18 height 24
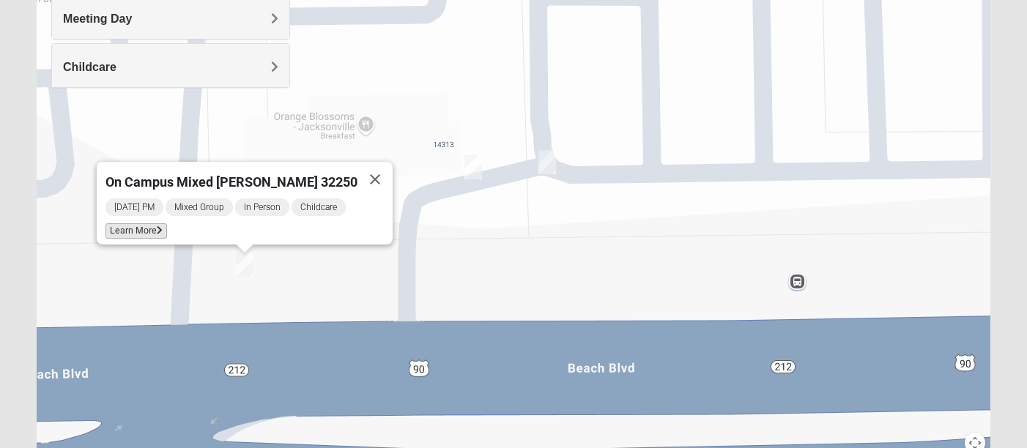
click at [166, 226] on span "Learn More" at bounding box center [136, 230] width 62 height 15
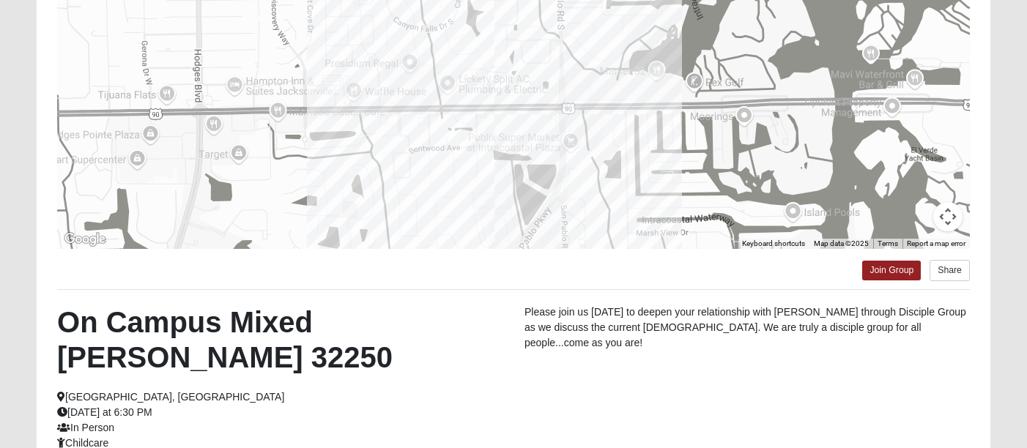
scroll to position [379, 0]
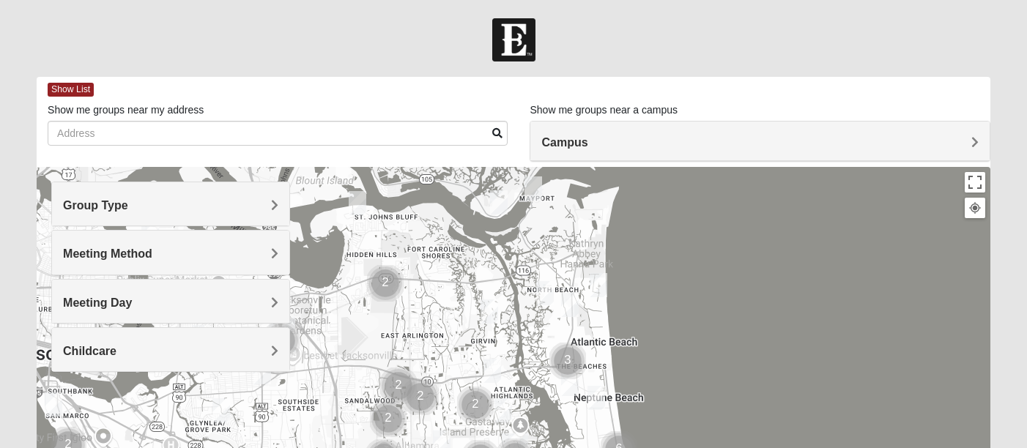
click at [218, 215] on div "Group Type" at bounding box center [170, 203] width 237 height 43
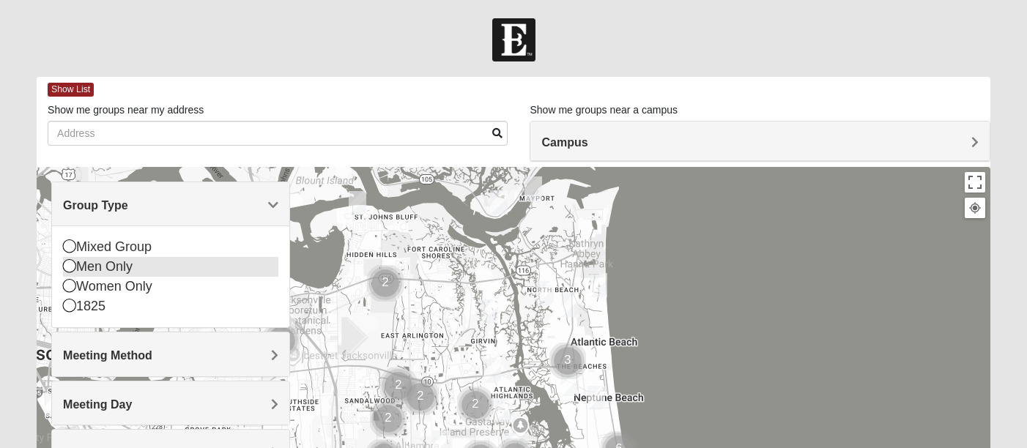
click at [147, 270] on div "Men Only" at bounding box center [170, 267] width 215 height 20
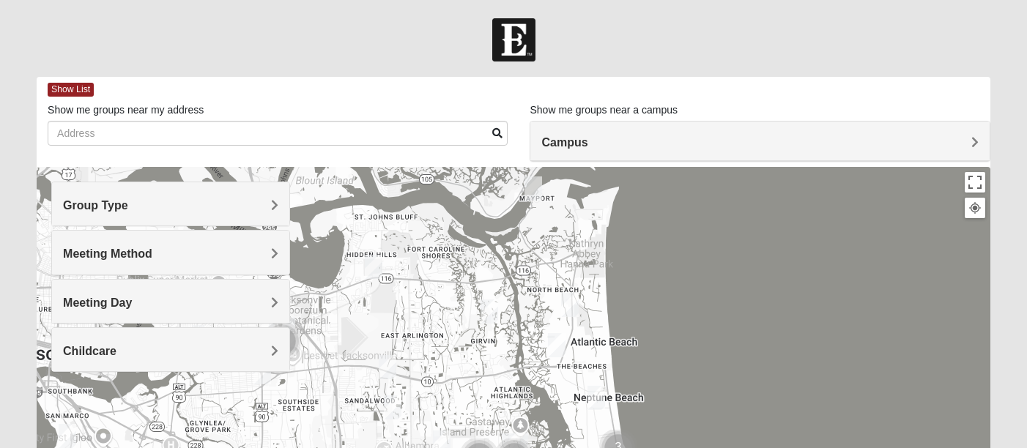
click at [153, 259] on h4 "Meeting Method" at bounding box center [170, 254] width 215 height 14
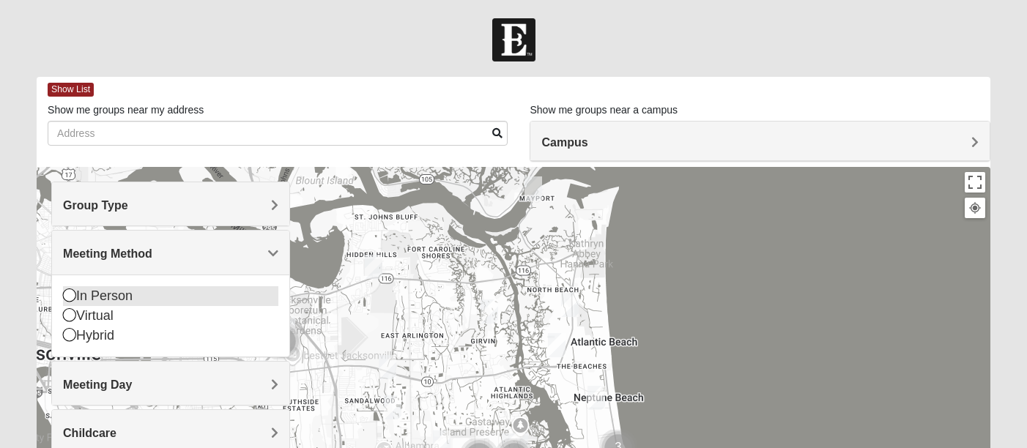
click at [101, 294] on div "In Person" at bounding box center [170, 296] width 215 height 20
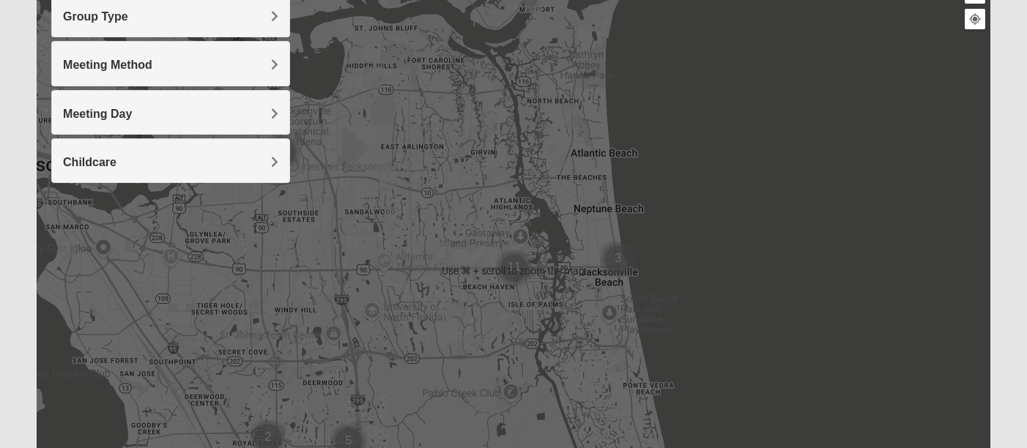
scroll to position [198, 0]
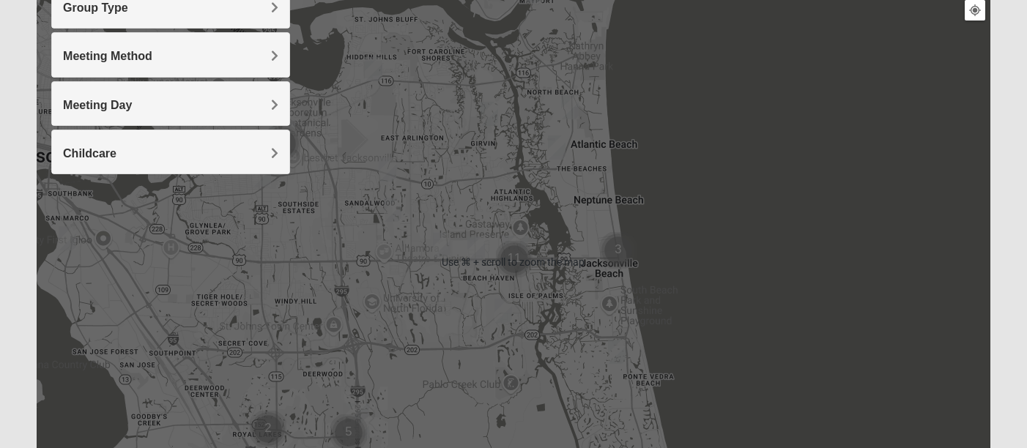
click at [464, 305] on div at bounding box center [514, 262] width 954 height 586
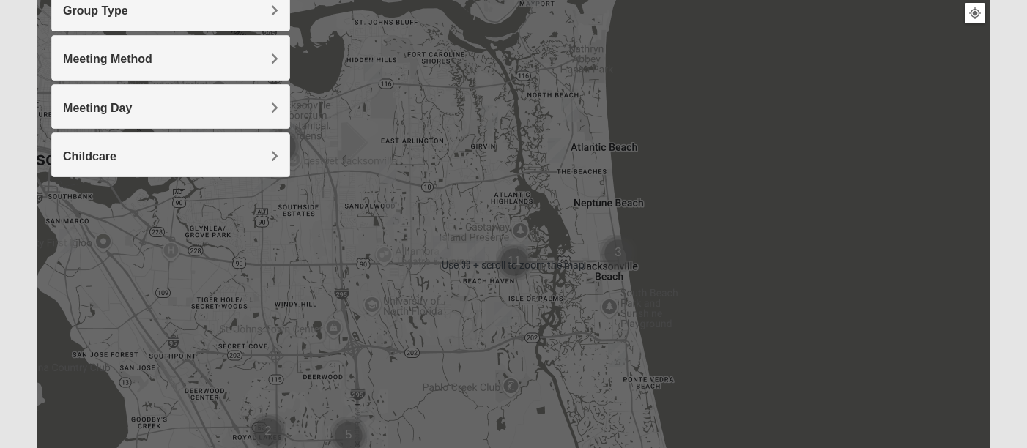
click at [465, 278] on div at bounding box center [514, 265] width 954 height 586
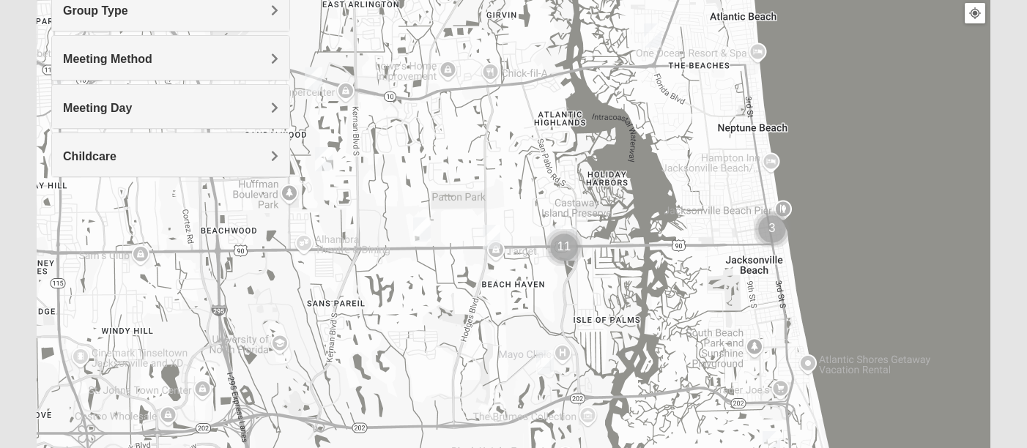
click at [465, 278] on div at bounding box center [514, 265] width 954 height 586
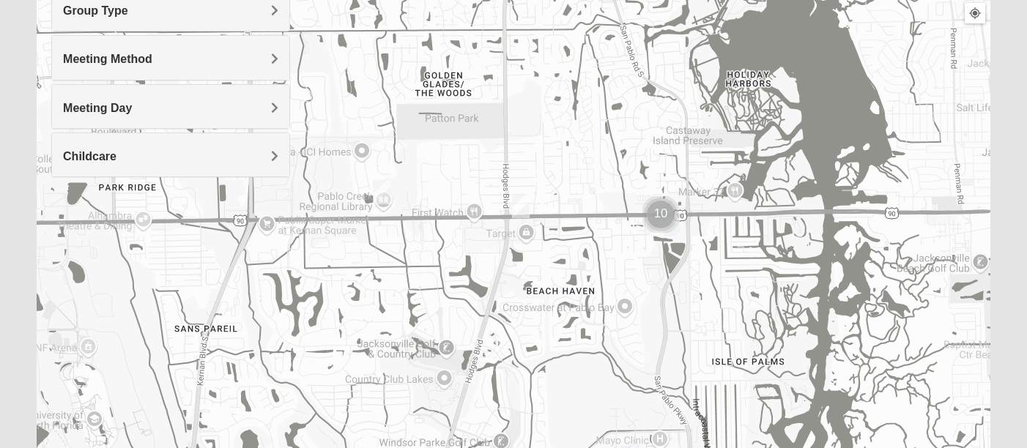
click at [495, 263] on div at bounding box center [514, 265] width 954 height 586
click at [522, 209] on img "Mens Dobson 32224" at bounding box center [521, 207] width 18 height 24
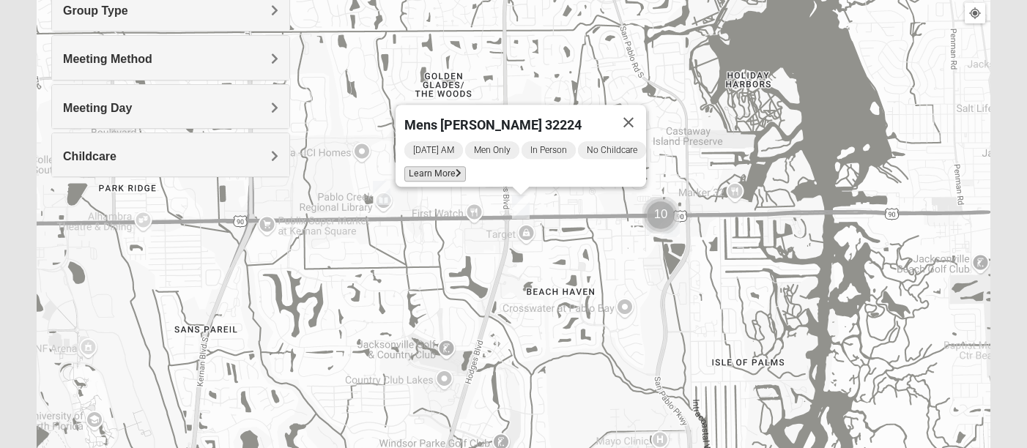
click at [445, 166] on span "Learn More" at bounding box center [435, 173] width 62 height 15
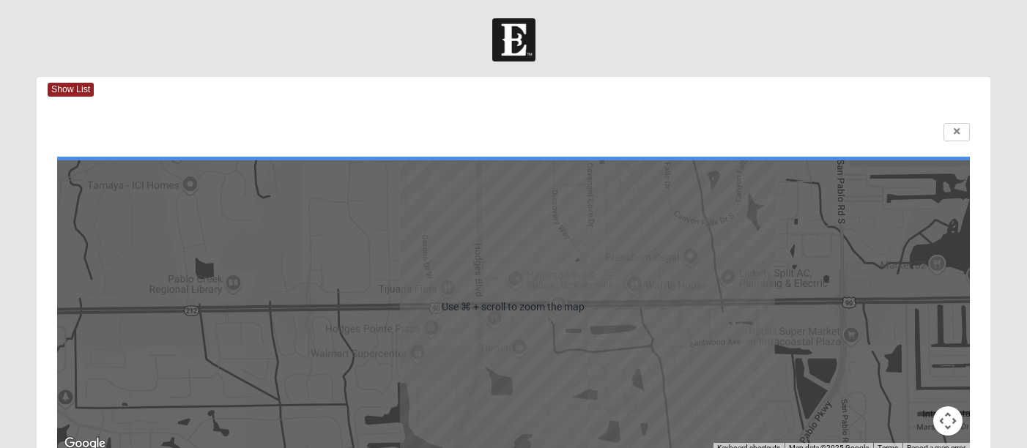
scroll to position [0, 0]
click at [92, 87] on span "Show List" at bounding box center [71, 90] width 46 height 14
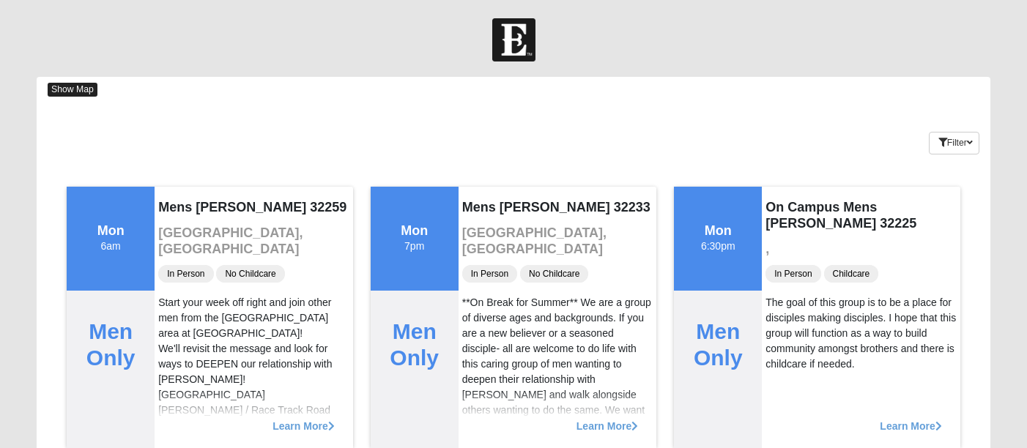
click at [65, 96] on span "Show Map" at bounding box center [73, 90] width 50 height 14
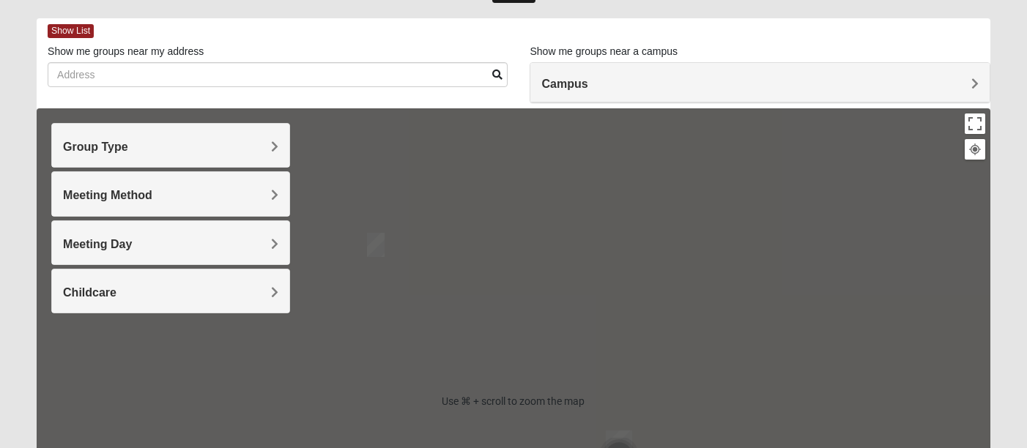
scroll to position [59, 0]
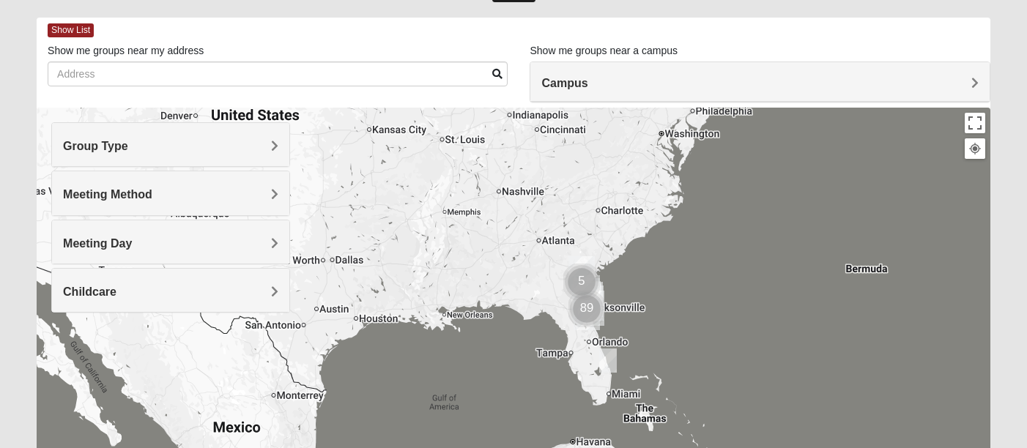
drag, startPoint x: 490, startPoint y: 355, endPoint x: 451, endPoint y: 179, distance: 180.1
click at [451, 179] on div at bounding box center [514, 401] width 954 height 586
click at [633, 300] on div at bounding box center [514, 401] width 954 height 586
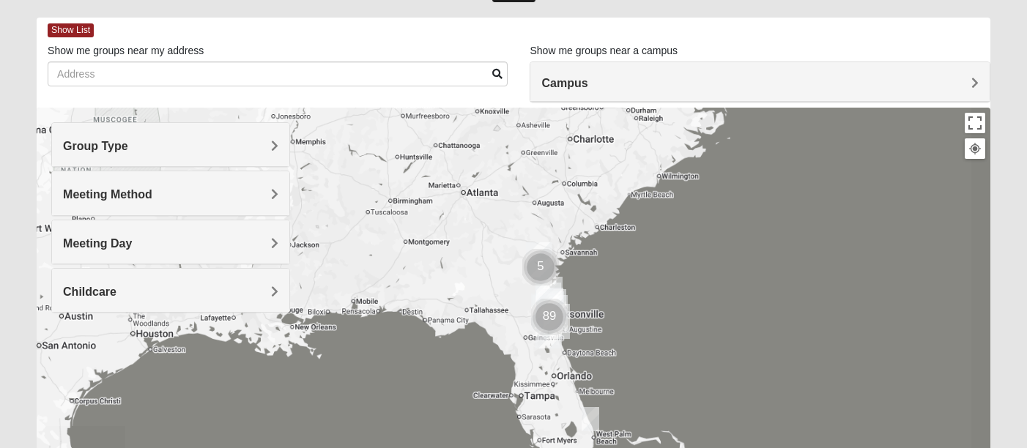
click at [633, 300] on div at bounding box center [514, 401] width 954 height 586
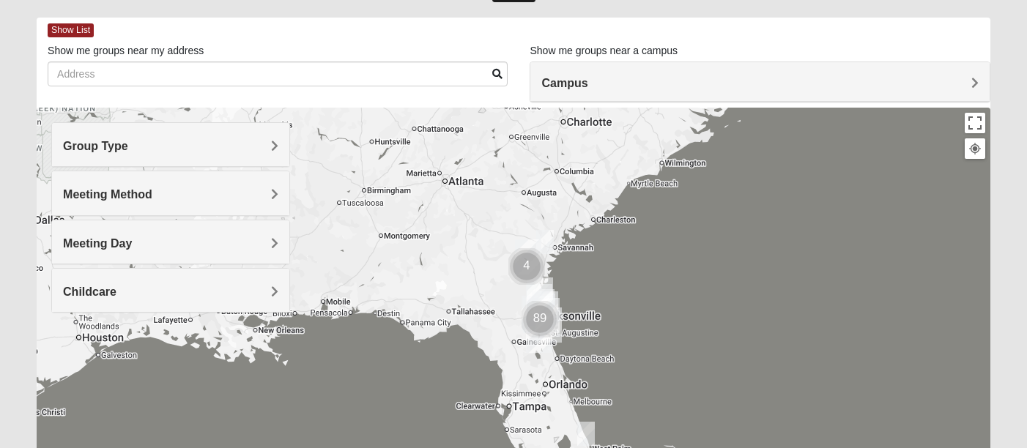
click at [633, 300] on div at bounding box center [514, 401] width 954 height 586
click at [610, 319] on div at bounding box center [514, 401] width 954 height 586
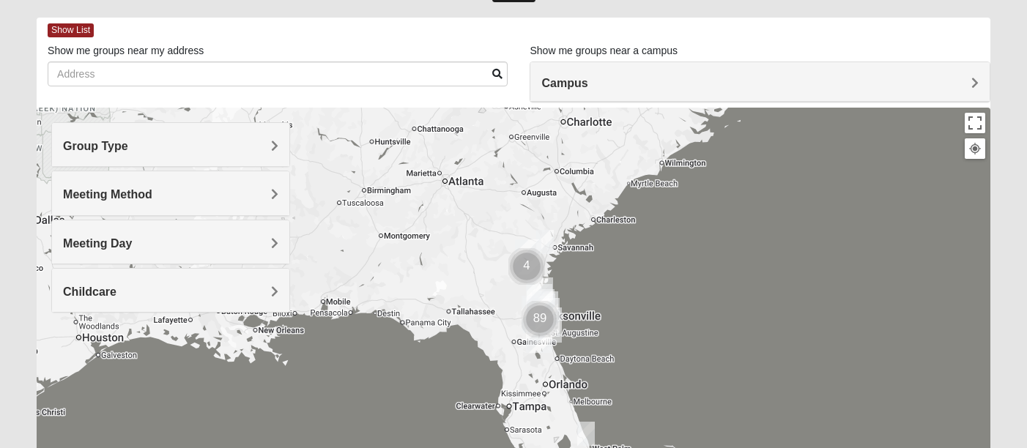
click at [610, 319] on div at bounding box center [514, 401] width 954 height 586
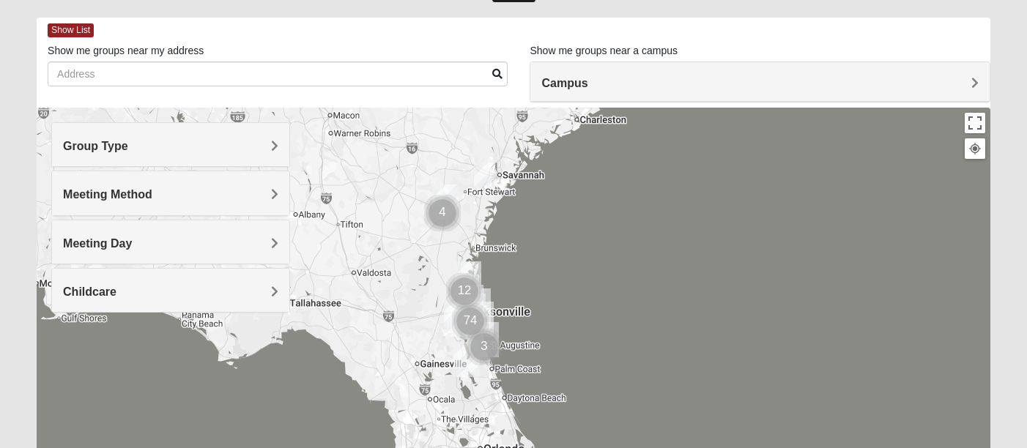
click at [610, 318] on div at bounding box center [514, 401] width 954 height 586
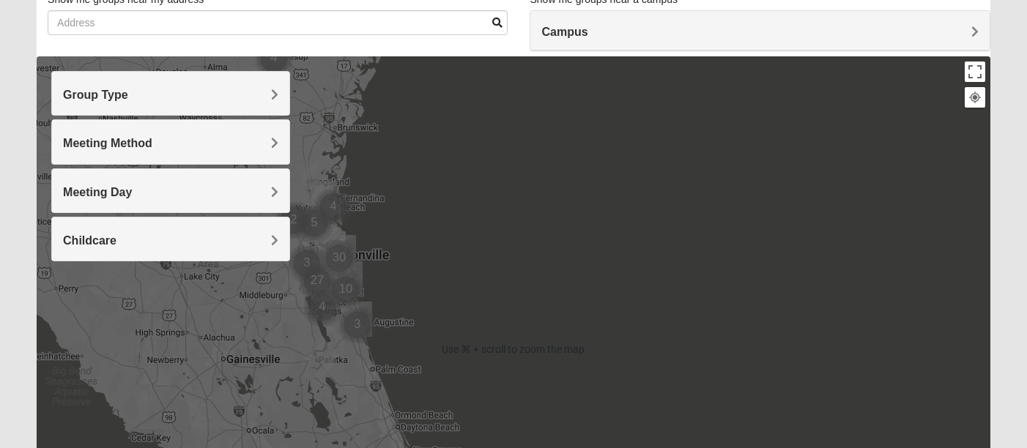
scroll to position [111, 0]
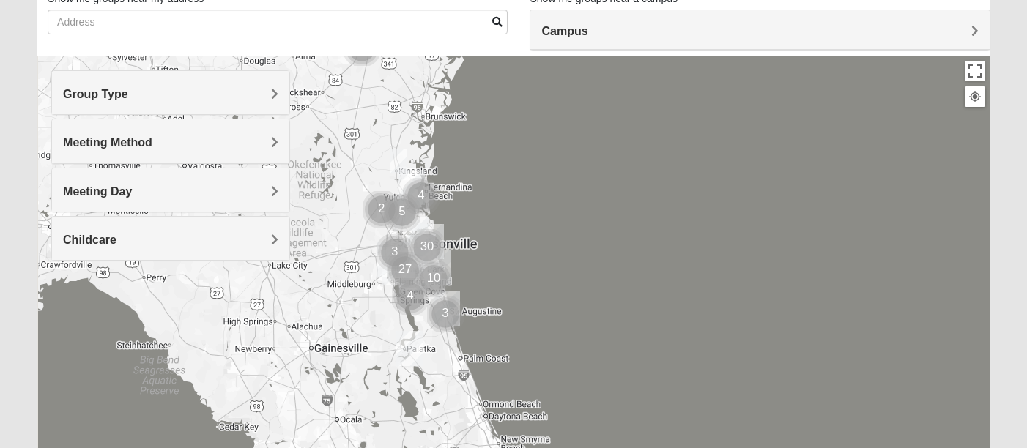
drag, startPoint x: 500, startPoint y: 333, endPoint x: 696, endPoint y: 353, distance: 197.4
click at [696, 353] on div at bounding box center [514, 349] width 954 height 586
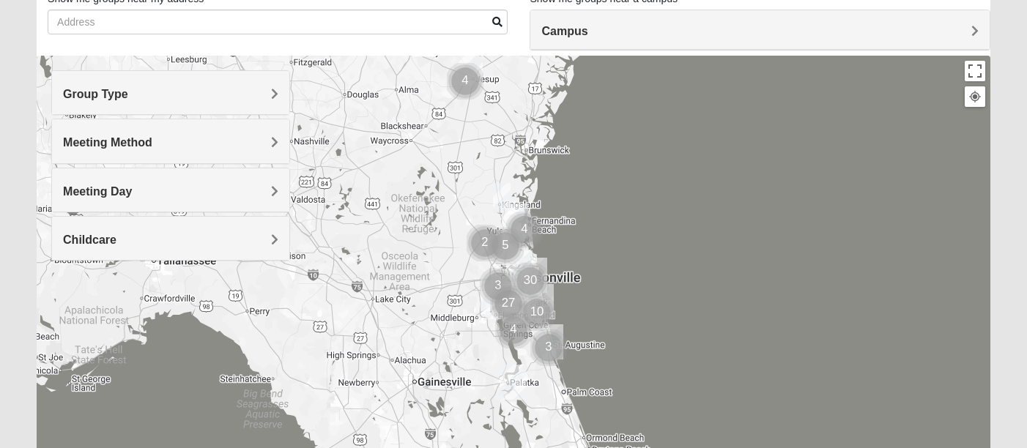
click at [671, 299] on div at bounding box center [514, 349] width 954 height 586
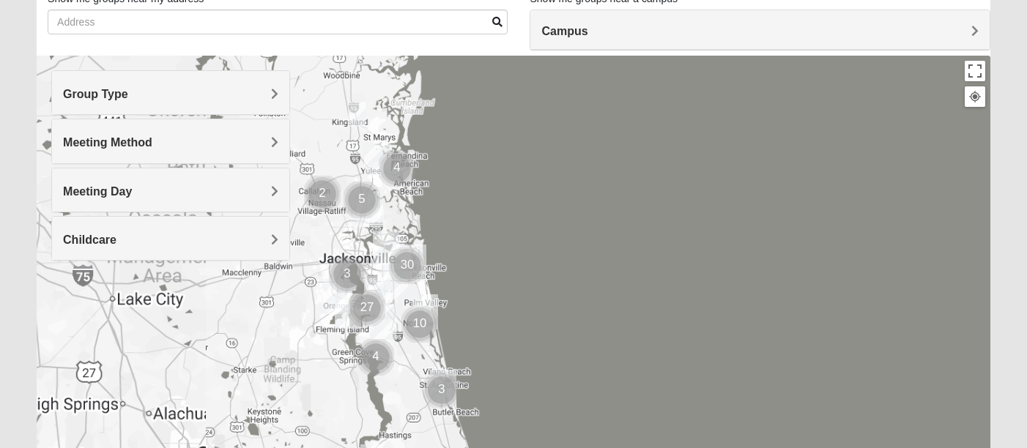
click at [671, 299] on div at bounding box center [514, 349] width 954 height 586
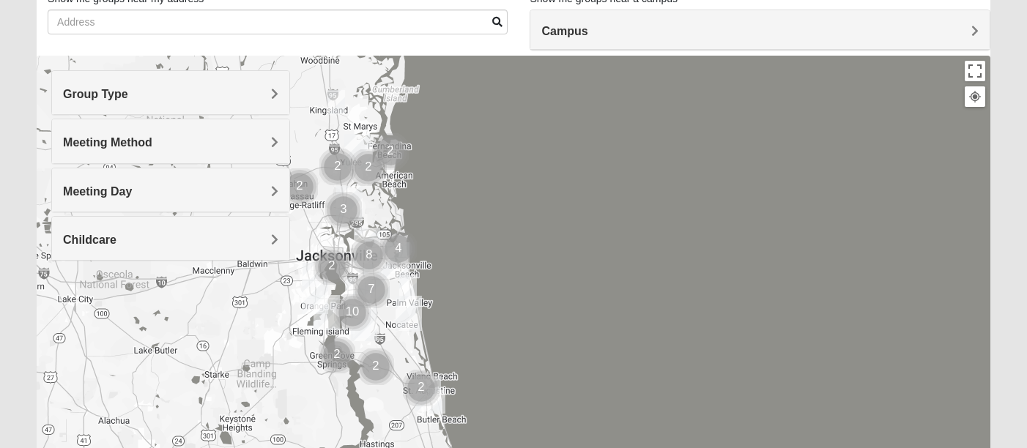
click at [671, 299] on div at bounding box center [514, 349] width 954 height 586
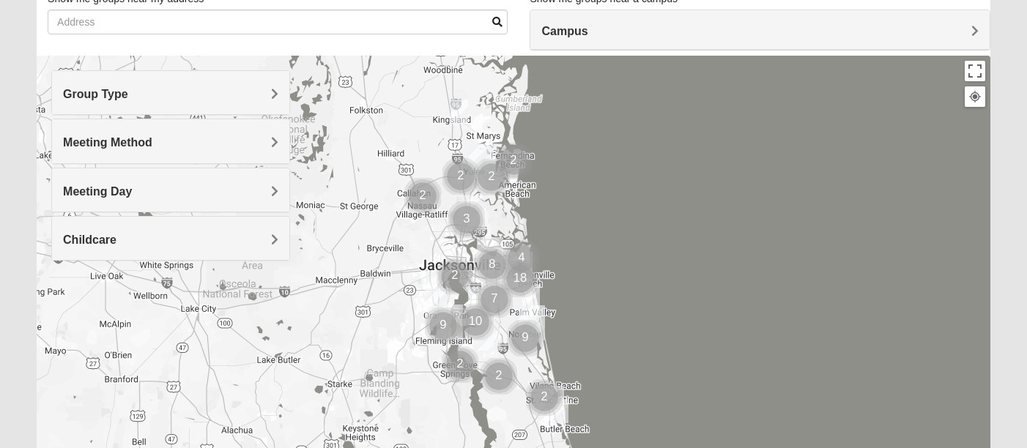
drag, startPoint x: 463, startPoint y: 272, endPoint x: 586, endPoint y: 281, distance: 123.4
click at [586, 281] on div at bounding box center [514, 349] width 954 height 586
click at [587, 282] on div at bounding box center [514, 349] width 954 height 586
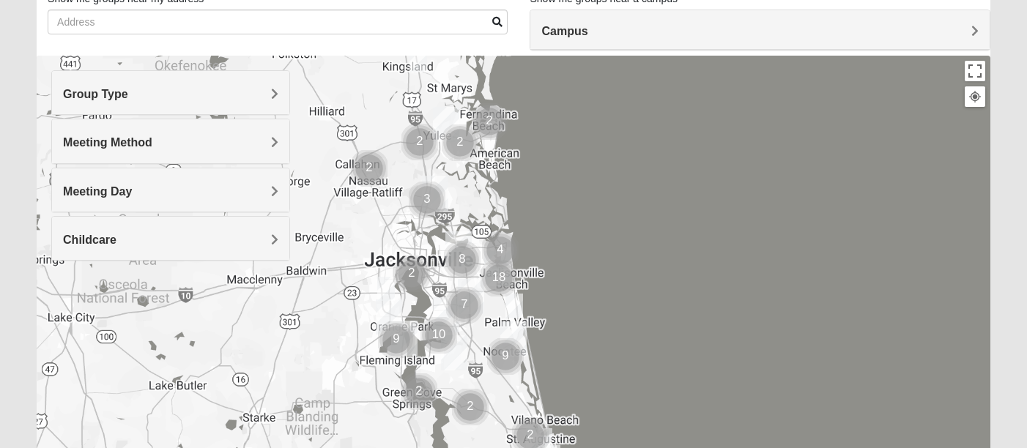
click at [587, 282] on div at bounding box center [514, 349] width 954 height 586
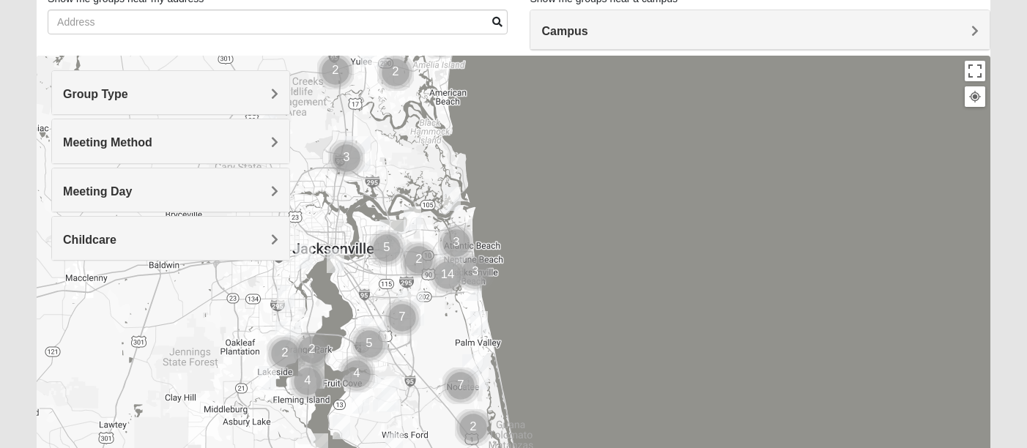
click at [587, 282] on div at bounding box center [514, 349] width 954 height 586
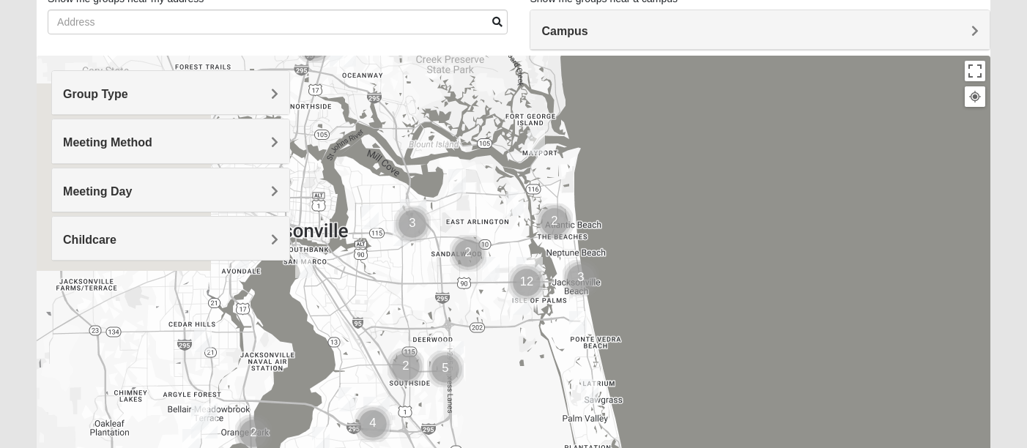
drag, startPoint x: 506, startPoint y: 264, endPoint x: 711, endPoint y: 284, distance: 206.9
click at [729, 280] on div at bounding box center [514, 349] width 954 height 586
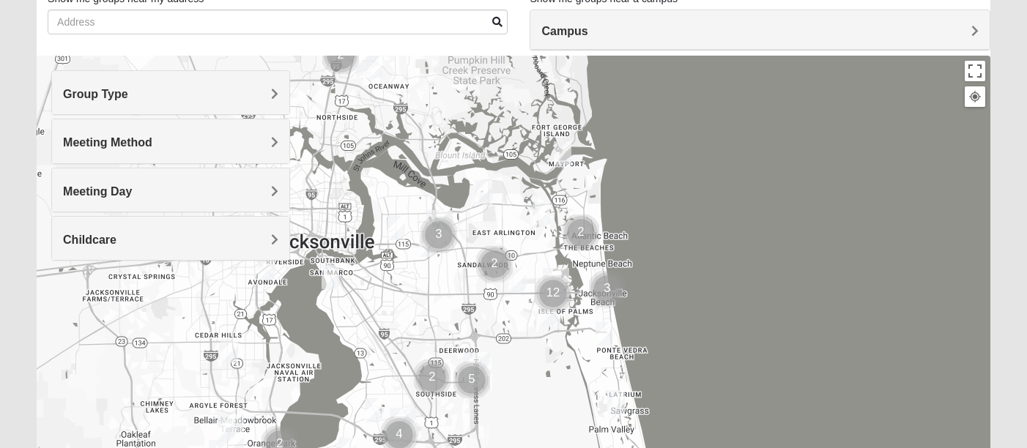
click at [705, 278] on div at bounding box center [514, 349] width 954 height 586
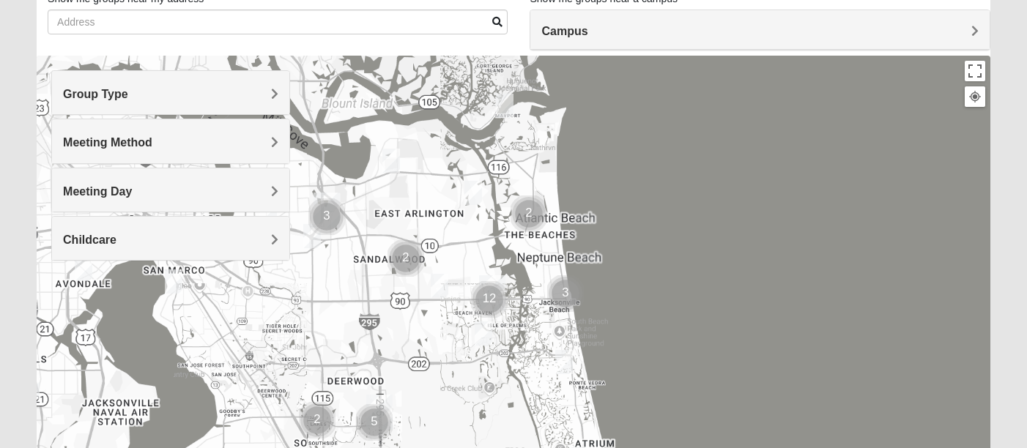
click at [705, 278] on div at bounding box center [514, 349] width 954 height 586
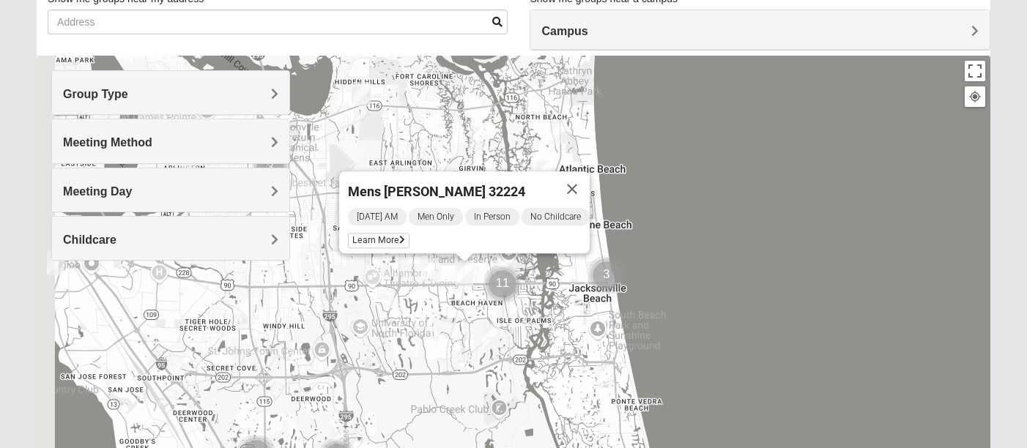
drag, startPoint x: 606, startPoint y: 297, endPoint x: 747, endPoint y: 267, distance: 143.8
click at [747, 267] on div "Mens Dobson 32224 Monday AM Men Only In Person No Childcare Learn More" at bounding box center [514, 349] width 954 height 586
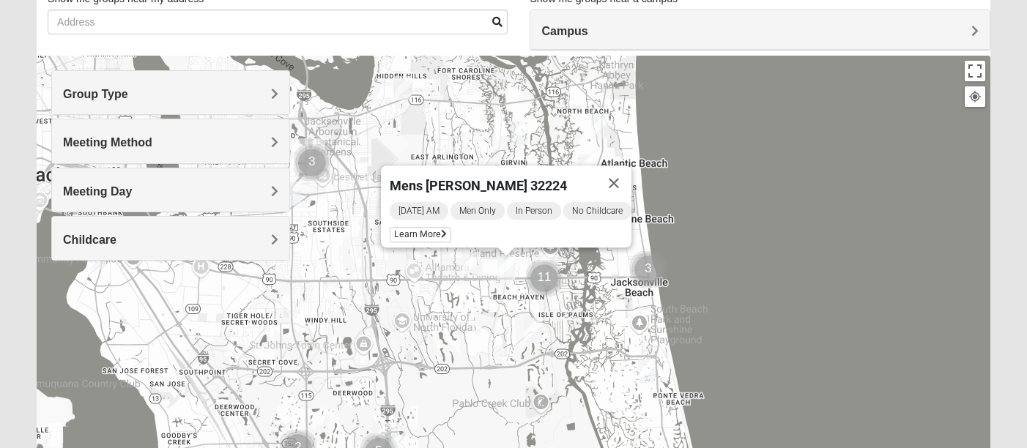
click at [747, 266] on div "Mens Dobson 32224 Monday AM Men Only In Person No Childcare Learn More" at bounding box center [514, 349] width 954 height 586
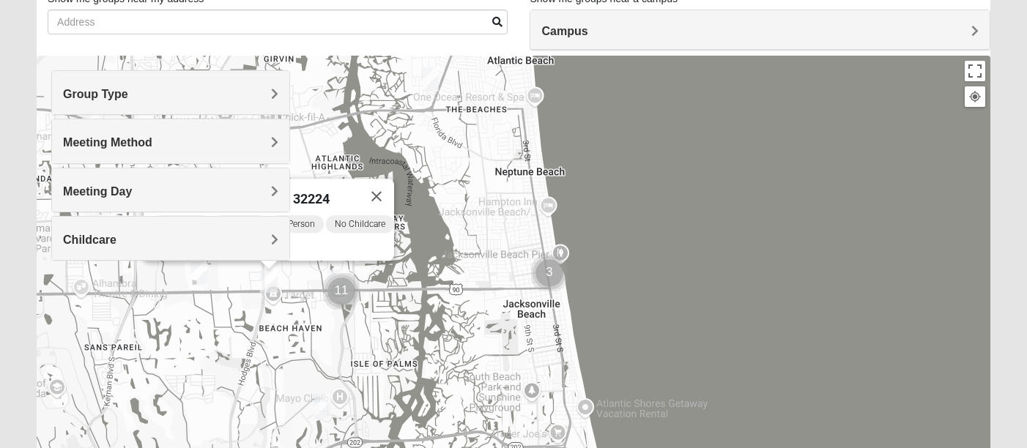
click at [747, 266] on div "Mens Dobson 32224 Monday AM Men Only In Person No Childcare Learn More" at bounding box center [514, 349] width 954 height 586
click at [340, 290] on img "Cluster of 11 groups" at bounding box center [341, 291] width 37 height 37
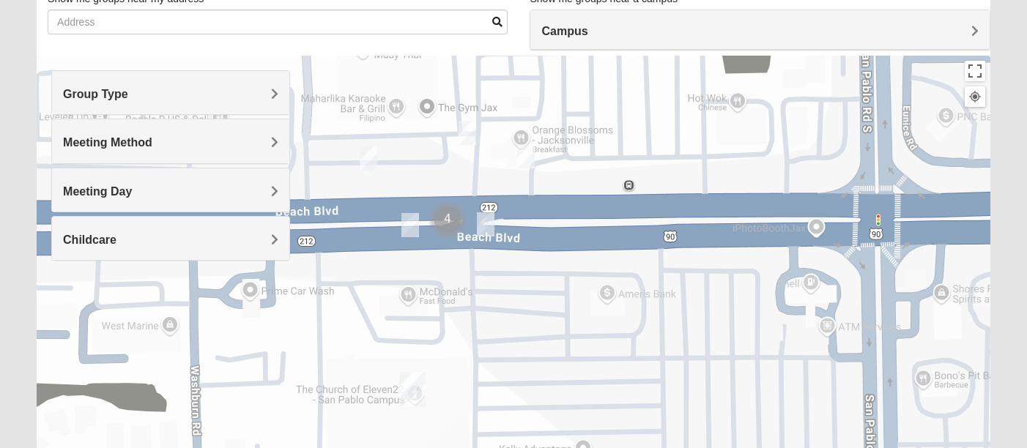
click at [414, 394] on img "San Pablo" at bounding box center [412, 389] width 26 height 35
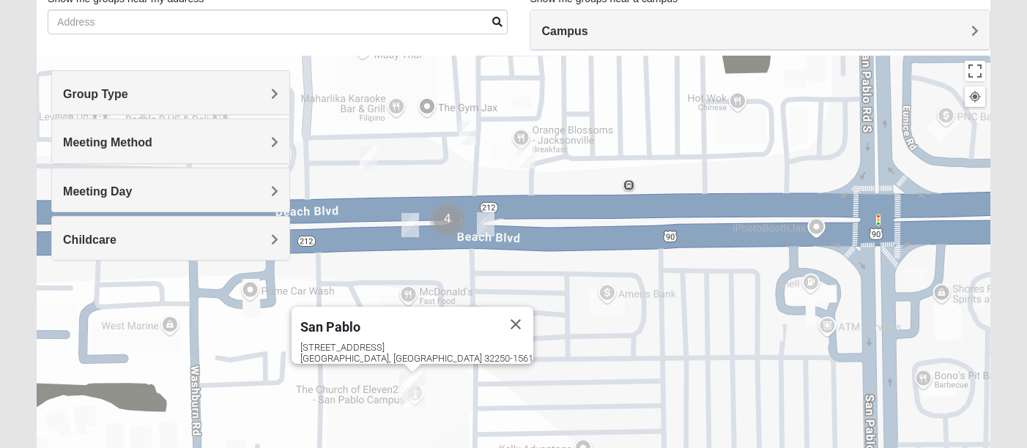
click at [404, 383] on img "San Pablo" at bounding box center [412, 389] width 26 height 35
click at [413, 382] on img "San Pablo" at bounding box center [412, 389] width 26 height 35
click at [377, 396] on div "[GEOGRAPHIC_DATA] [STREET_ADDRESS]" at bounding box center [514, 349] width 954 height 586
click at [377, 393] on div "[GEOGRAPHIC_DATA] [STREET_ADDRESS]" at bounding box center [514, 349] width 954 height 586
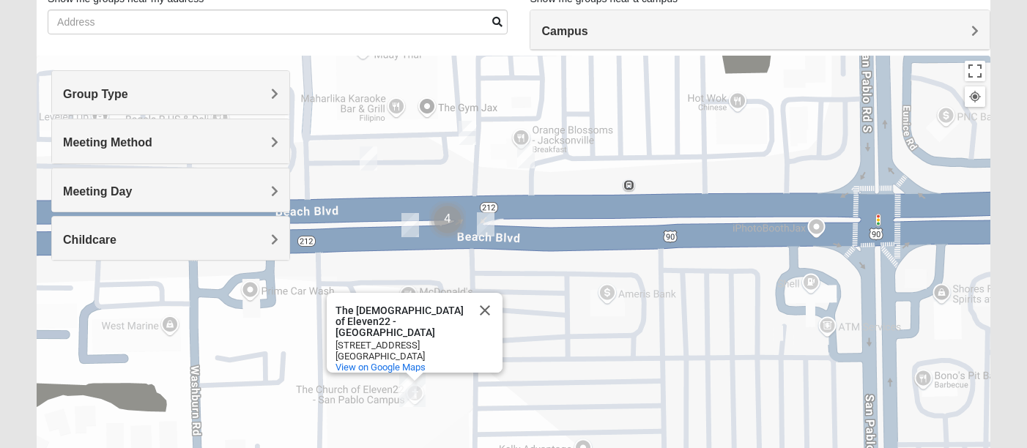
click at [408, 412] on div "The Church of Eleven22 - San Pablo Campus The Church of Eleven22 - San Pablo Ca…" at bounding box center [514, 349] width 954 height 586
click at [405, 393] on img "San Pablo" at bounding box center [412, 389] width 26 height 35
click at [489, 314] on button "Close" at bounding box center [484, 310] width 35 height 35
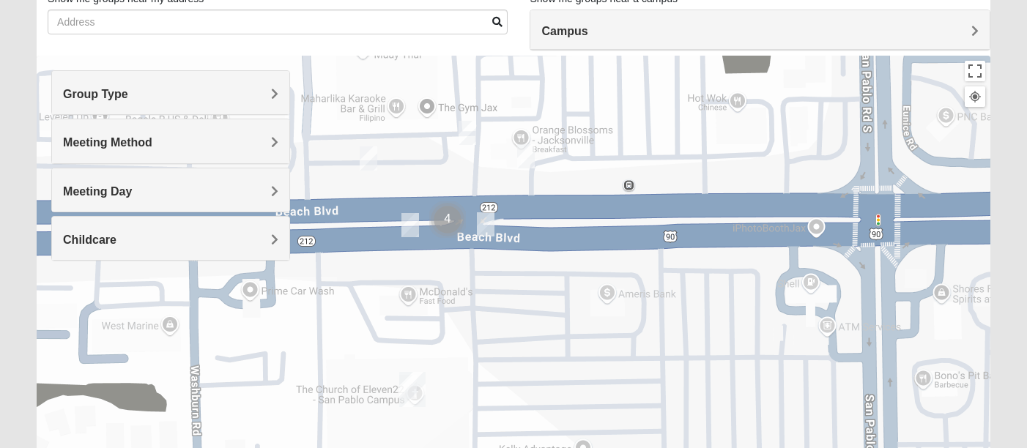
click at [368, 156] on img "On Campus Mens Moya/Pritchett 32250" at bounding box center [369, 159] width 18 height 24
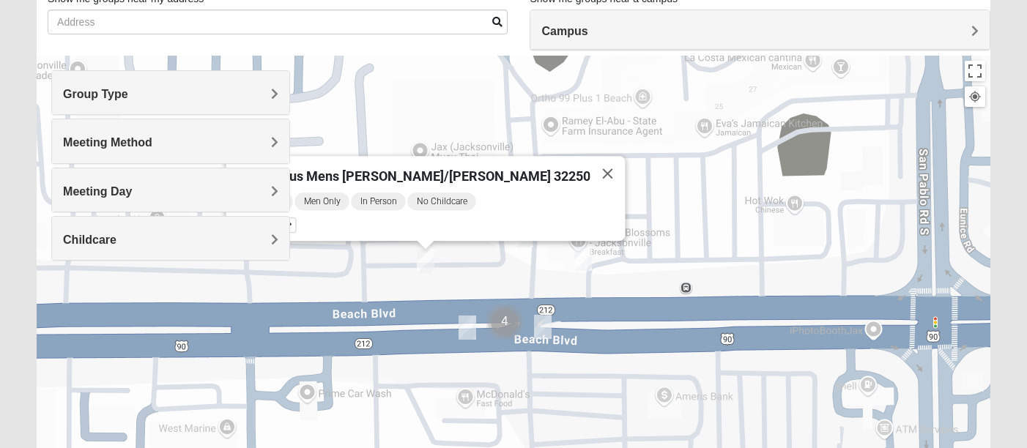
drag, startPoint x: 334, startPoint y: 248, endPoint x: 394, endPoint y: 300, distance: 79.5
click at [394, 300] on div "On Campus Mens Moya/Pritchett 32250 Monday PM Men Only In Person No Childcare L…" at bounding box center [514, 349] width 954 height 586
click at [527, 253] on div "On Campus Mens Moya/Pritchett 32250 Monday PM Men Only In Person No Childcare L…" at bounding box center [514, 349] width 954 height 586
click at [586, 264] on img "On Campus Mens Pearson 32250" at bounding box center [583, 260] width 18 height 24
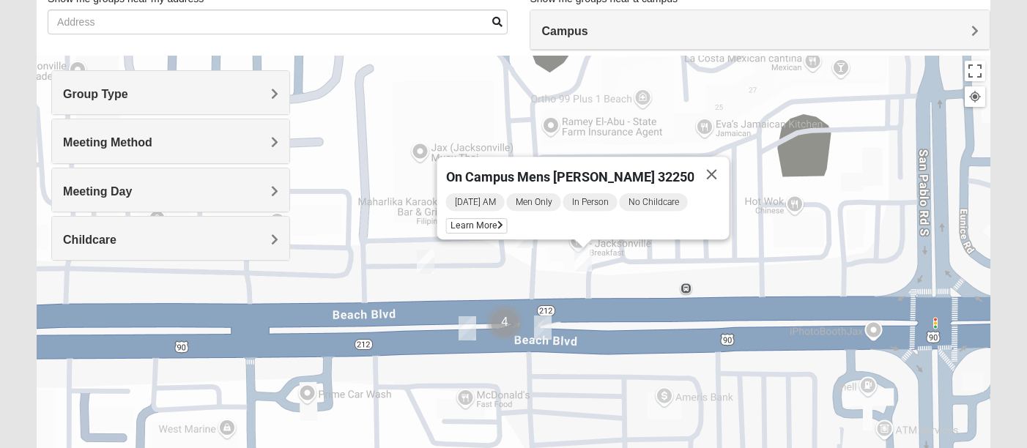
click at [549, 336] on img "Mens Hartley/Vail 32250" at bounding box center [543, 328] width 18 height 24
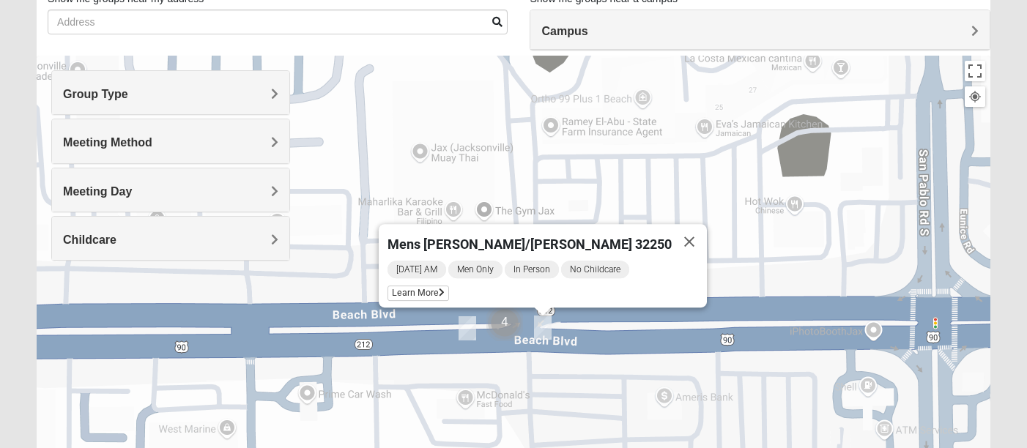
click at [459, 332] on img "On Campus Mens Hawk/Garcia 32250" at bounding box center [468, 328] width 18 height 24
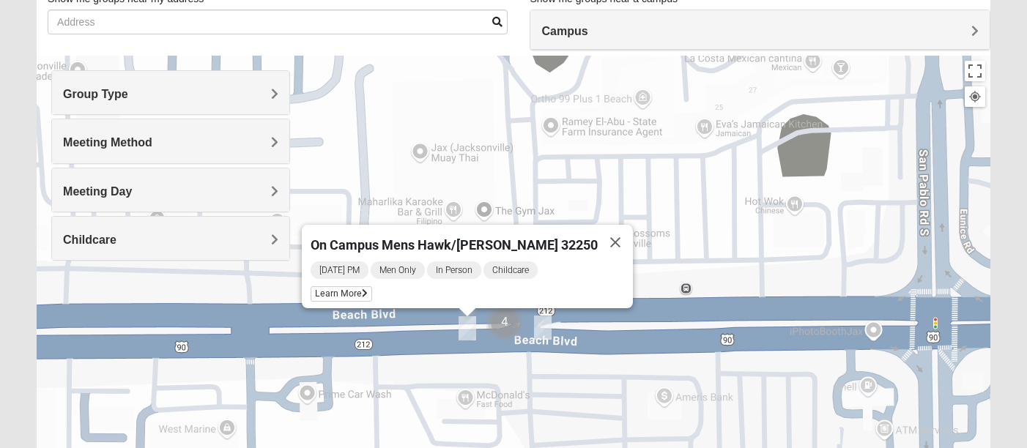
click at [639, 248] on div "On Campus Mens Hawk/Garcia 32250 Monday PM Men Only In Person Childcare Learn M…" at bounding box center [514, 349] width 954 height 586
click at [588, 237] on div "On Campus Mens Hawk/Garcia 32250 Monday PM Men Only In Person Childcare Learn M…" at bounding box center [514, 349] width 954 height 586
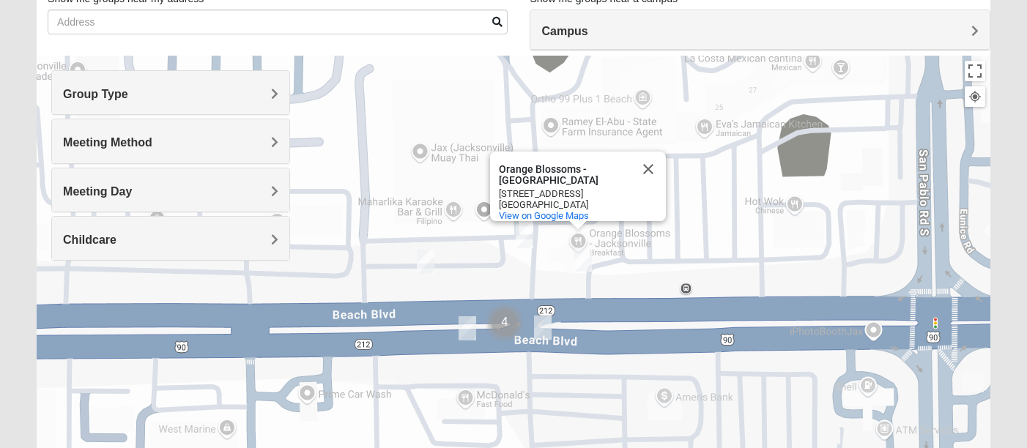
click at [588, 256] on img "On Campus Mens Pearson 32250" at bounding box center [583, 260] width 18 height 24
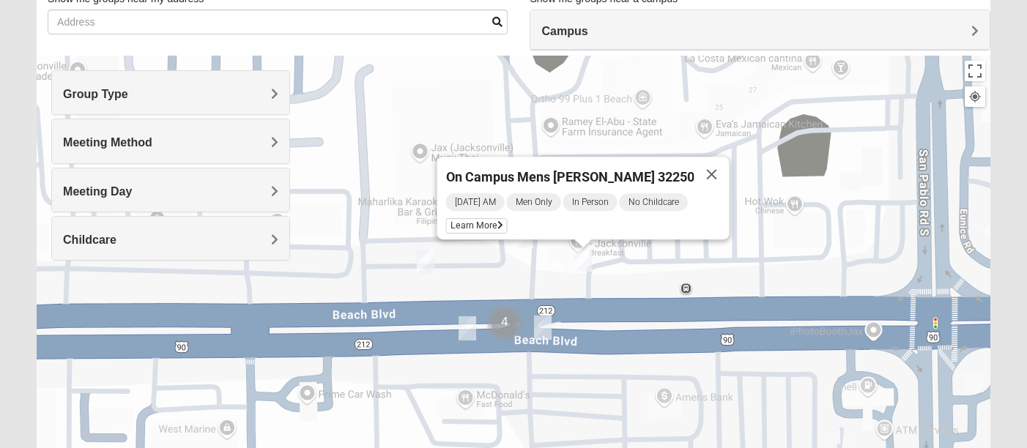
click at [514, 253] on div "On Campus Mens Pearson 32250 Saturday AM Men Only In Person No Childcare Learn …" at bounding box center [514, 349] width 954 height 586
click at [522, 252] on div "On Campus Mens Pearson 32250 Saturday AM Men Only In Person No Childcare Learn …" at bounding box center [514, 349] width 954 height 586
click at [706, 175] on button "Close" at bounding box center [711, 174] width 35 height 35
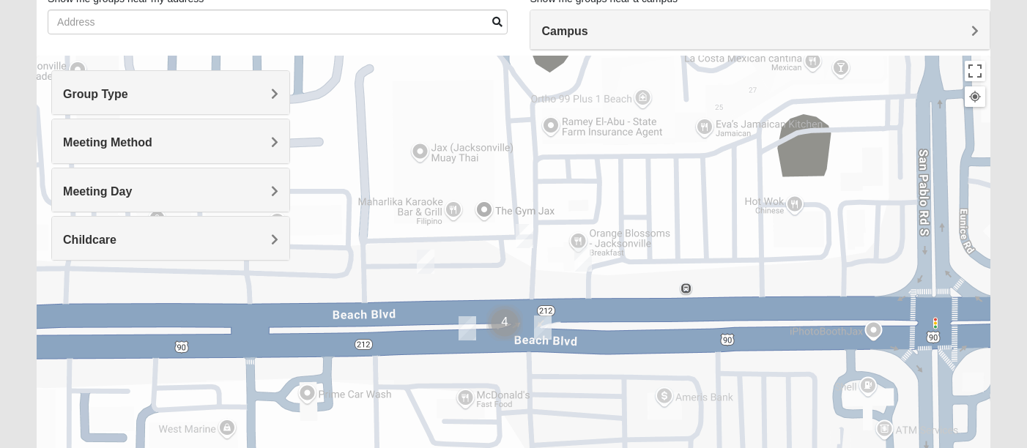
click at [530, 237] on img "Mens Baez 32250" at bounding box center [525, 236] width 18 height 24
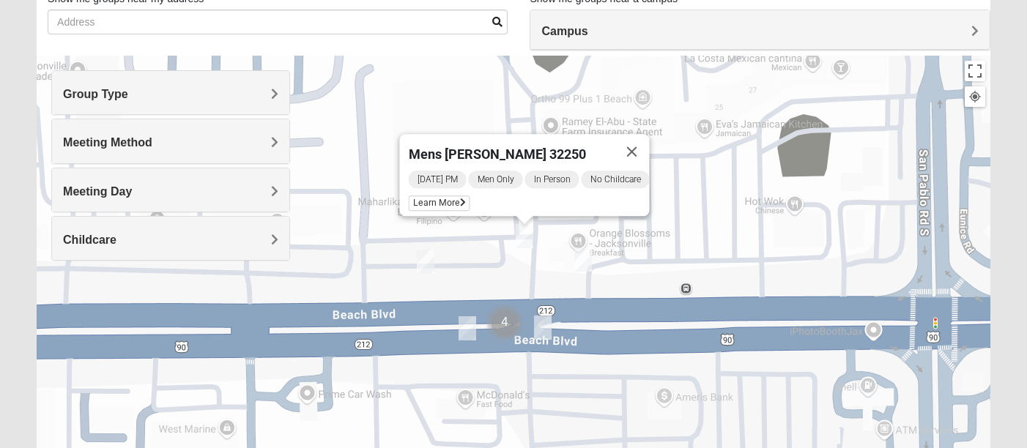
click at [506, 327] on img "Cluster of 4 groups" at bounding box center [504, 323] width 37 height 37
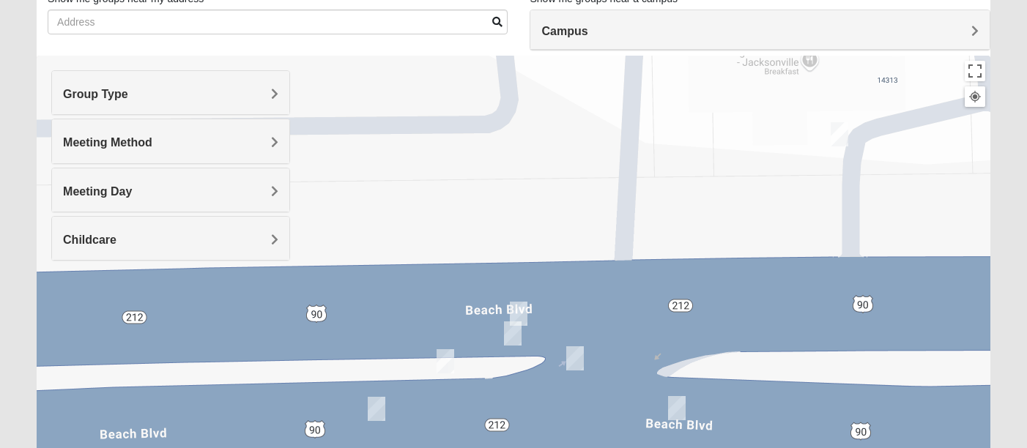
click at [442, 359] on img "On Campus Mens Pacetti 32250" at bounding box center [446, 361] width 18 height 24
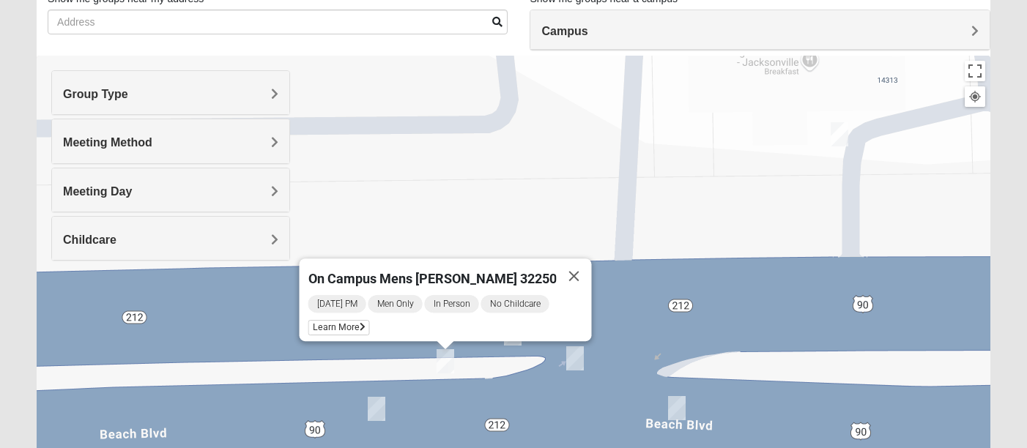
click at [570, 355] on img "On Campus Mens Smith 32250" at bounding box center [575, 359] width 18 height 24
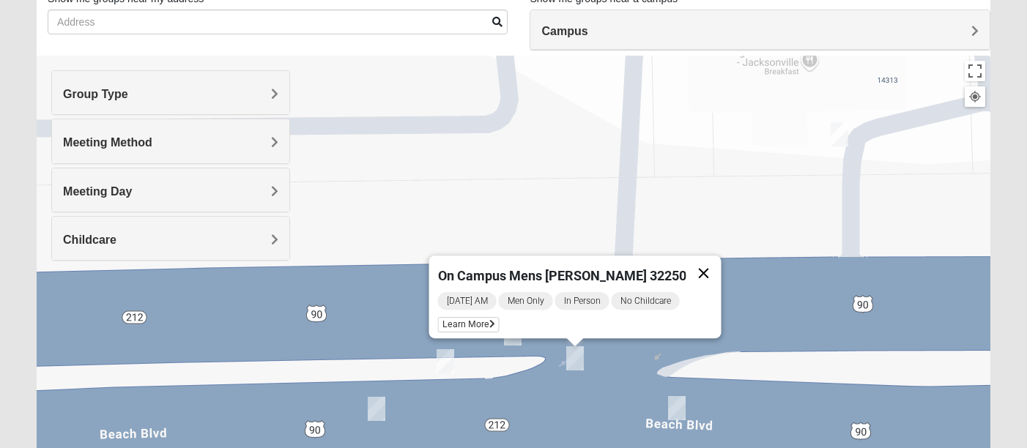
click at [686, 259] on button "Close" at bounding box center [703, 273] width 35 height 35
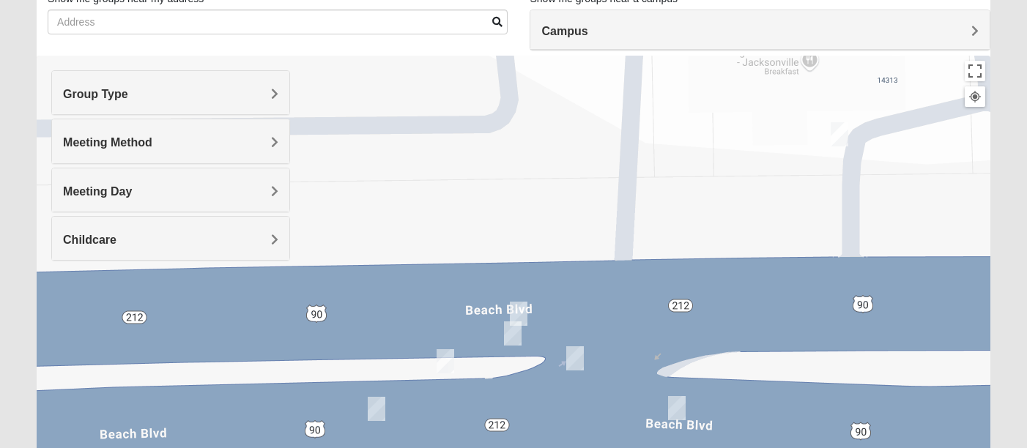
click at [515, 311] on img "Mens Jester 32224" at bounding box center [519, 314] width 18 height 24
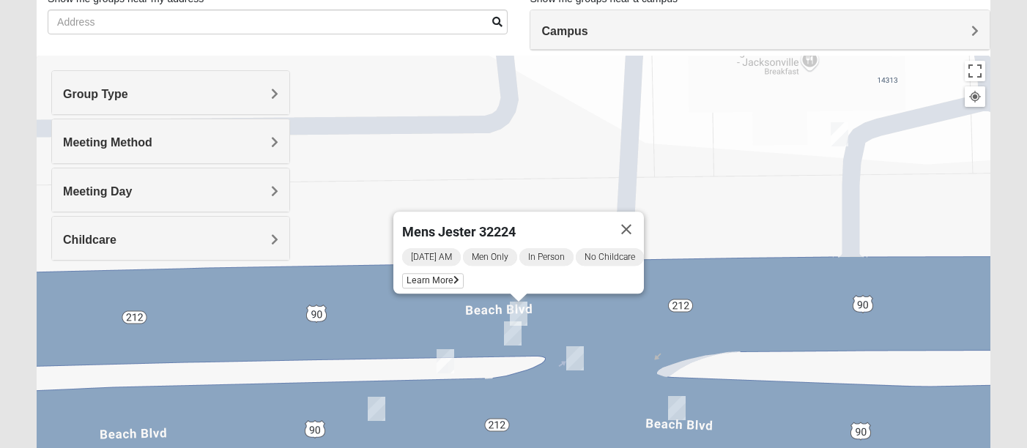
click at [512, 327] on img "On Campus Mens Keller 32250" at bounding box center [513, 334] width 18 height 24
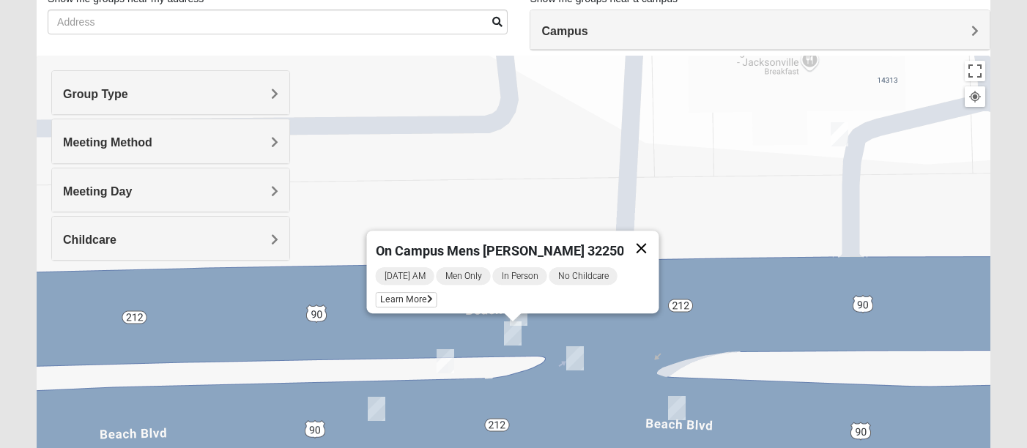
click at [632, 234] on button "Close" at bounding box center [640, 248] width 35 height 35
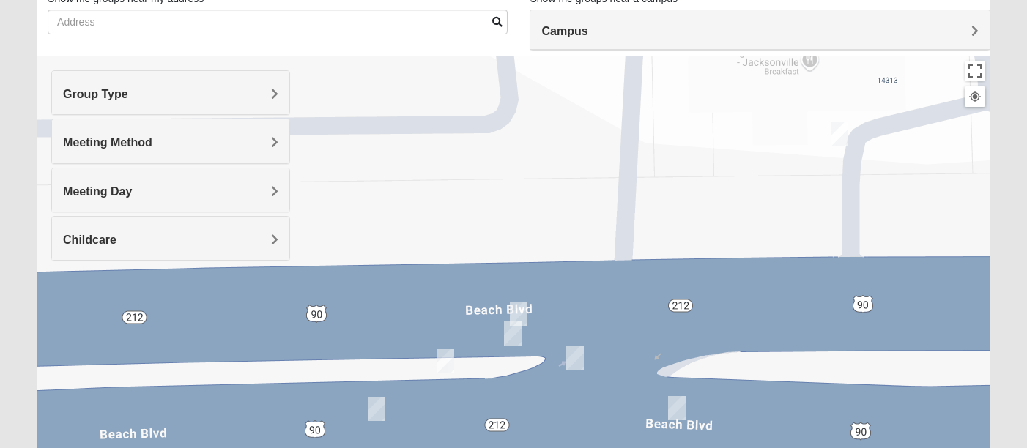
click at [516, 307] on img "Mens Jester 32224" at bounding box center [519, 314] width 18 height 24
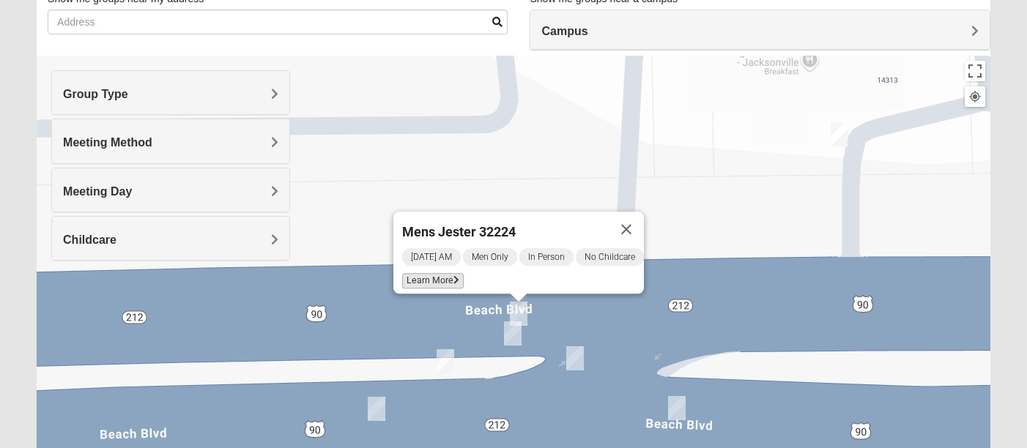
click at [430, 273] on span "Learn More" at bounding box center [433, 280] width 62 height 15
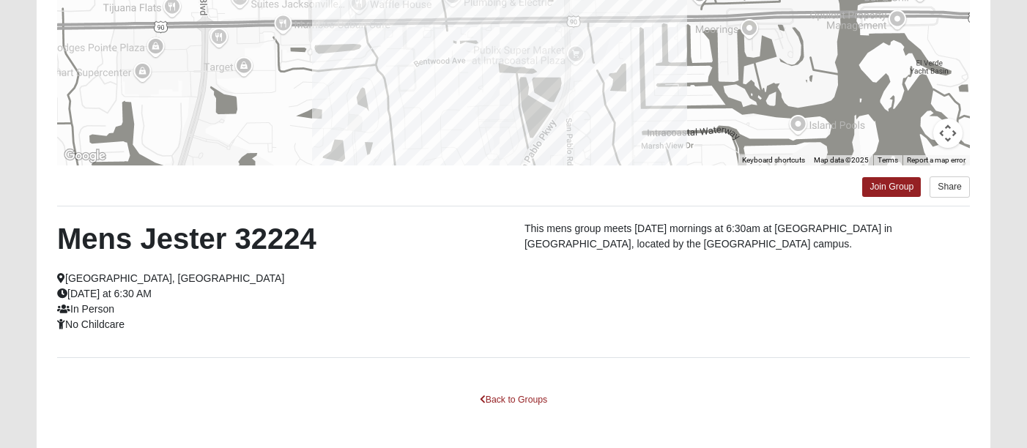
scroll to position [292, 0]
